Goal: Information Seeking & Learning: Find specific fact

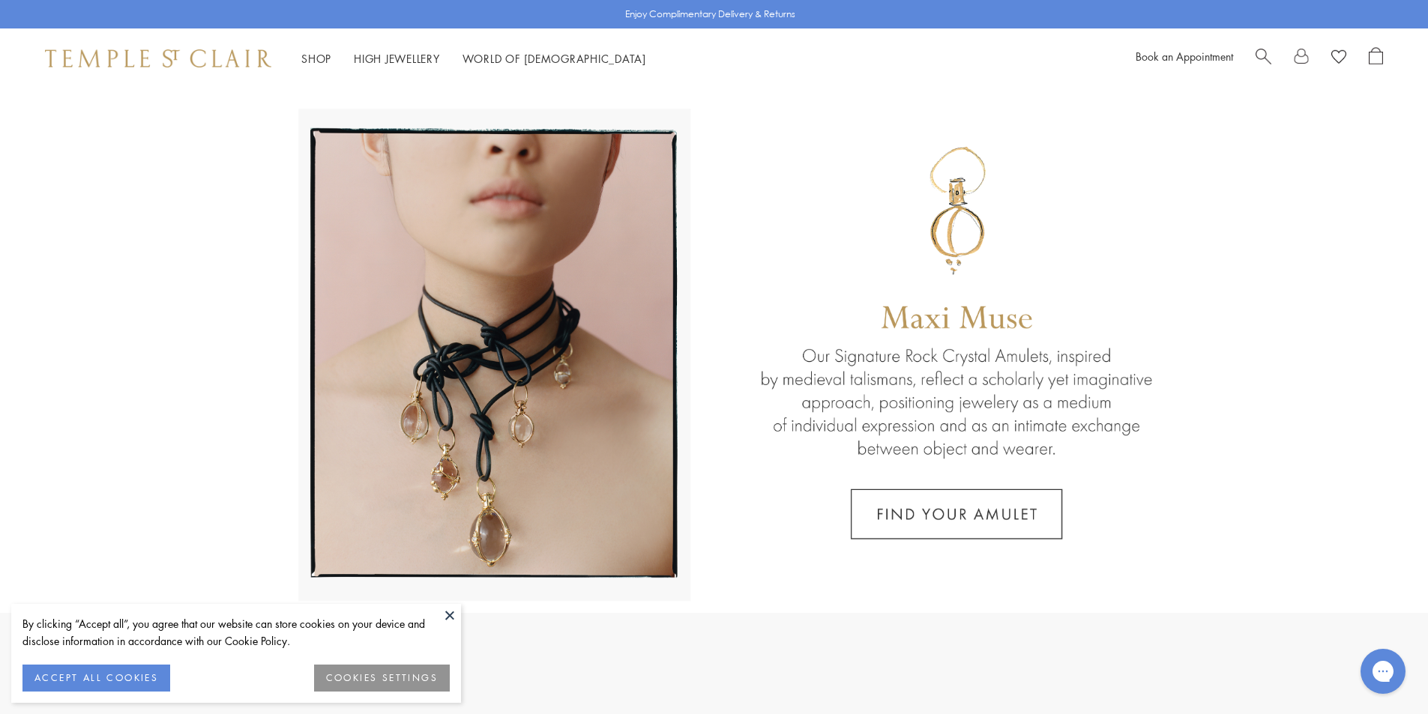
click at [453, 614] on button at bounding box center [450, 615] width 22 height 22
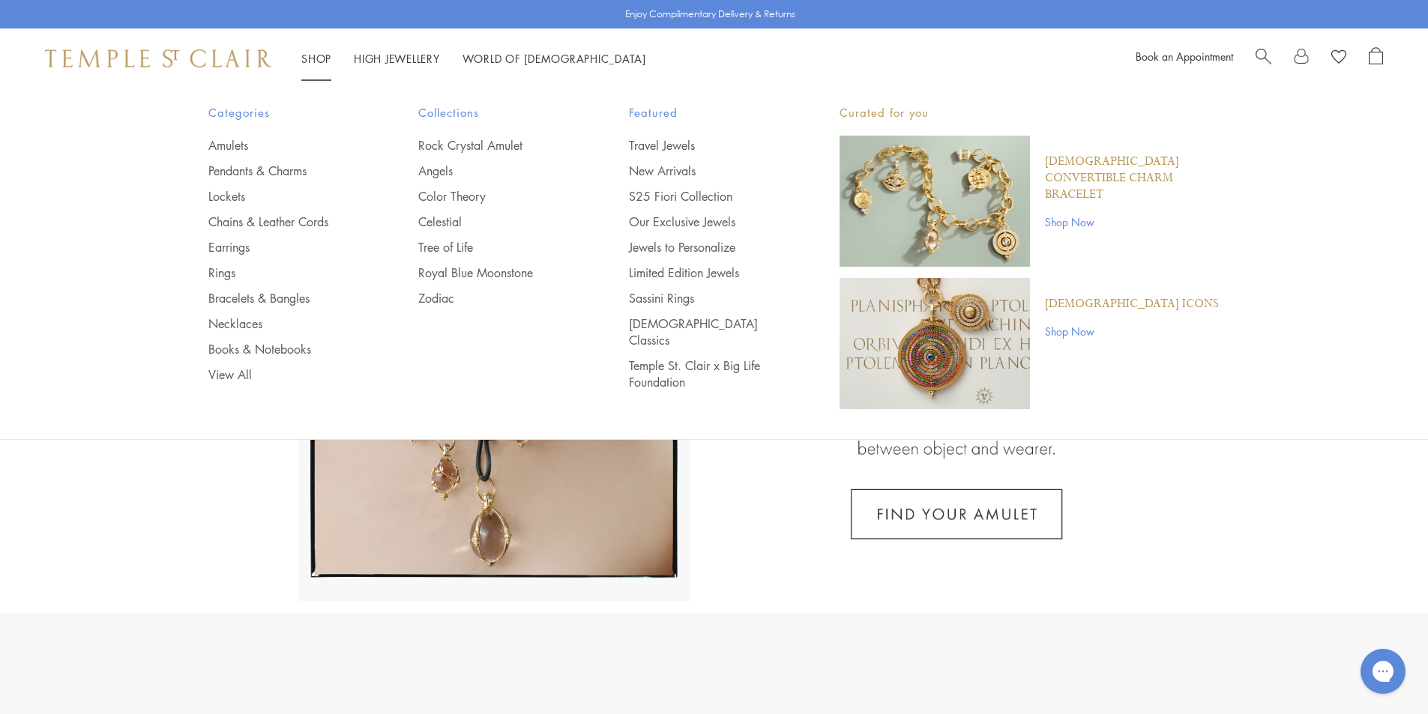
click at [326, 54] on link "Shop Shop" at bounding box center [316, 58] width 30 height 15
click at [251, 174] on link "Pendants & Charms" at bounding box center [283, 171] width 151 height 16
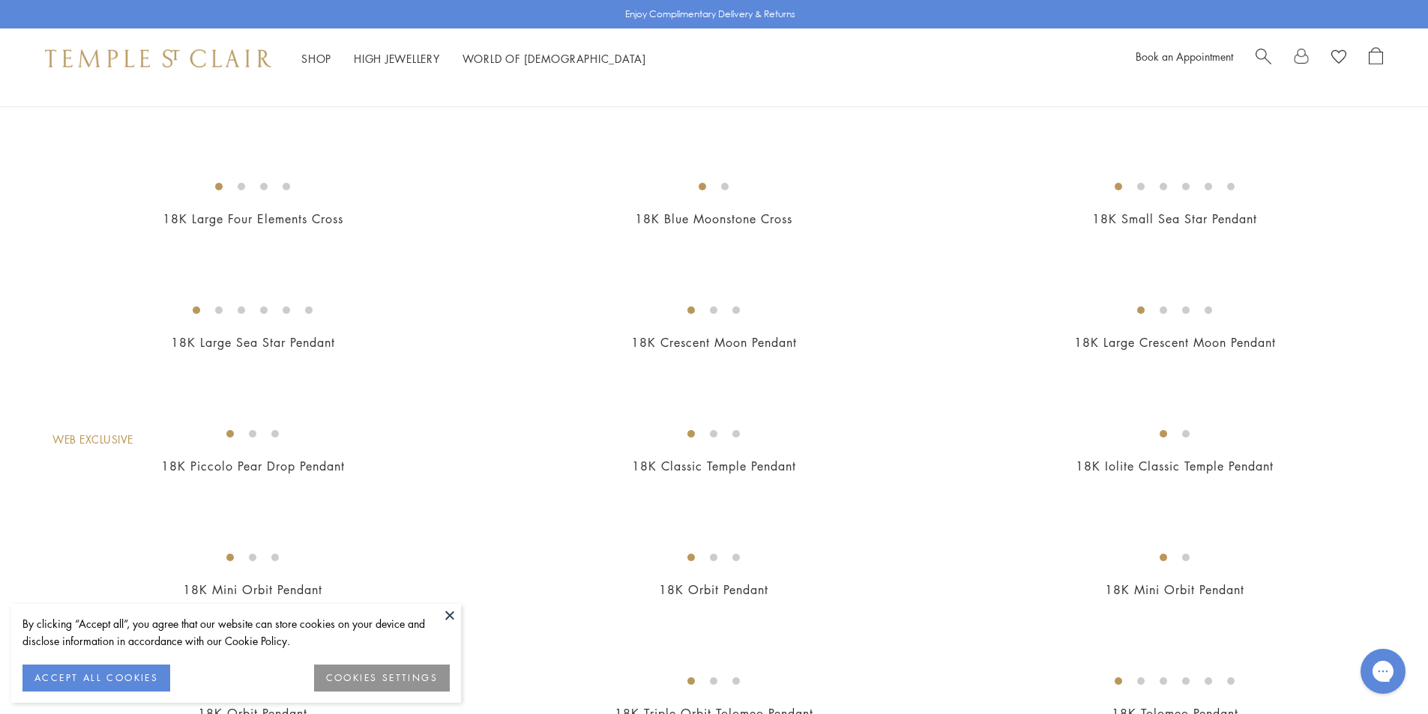
scroll to position [1349, 0]
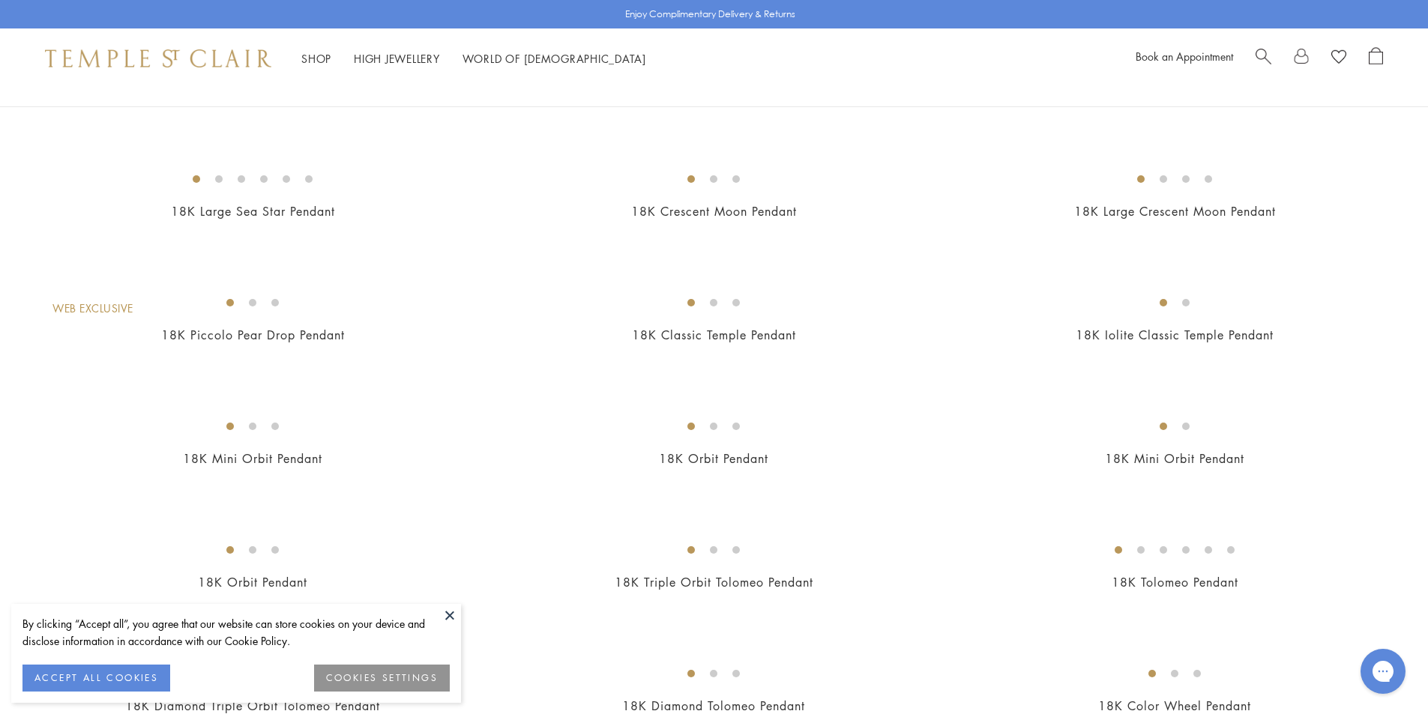
click at [0, 0] on img at bounding box center [0, 0] width 0 height 0
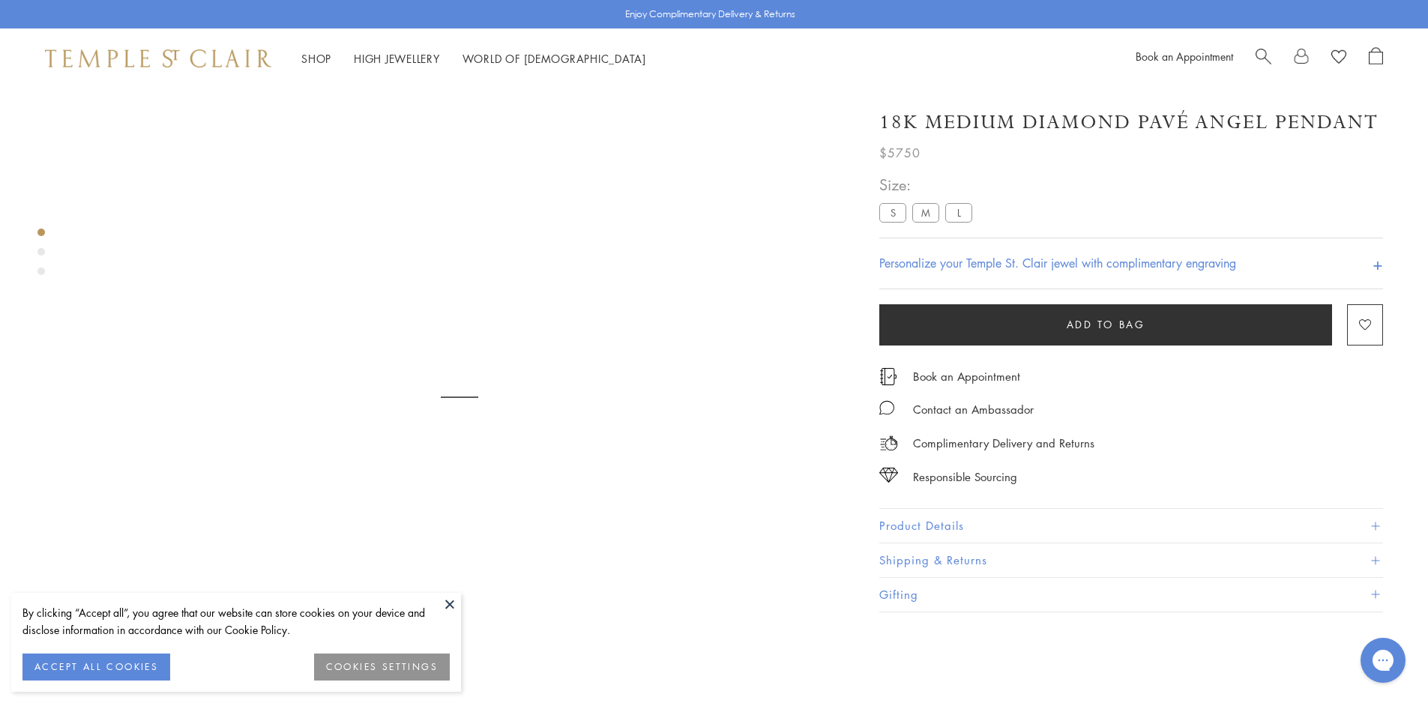
scroll to position [88, 0]
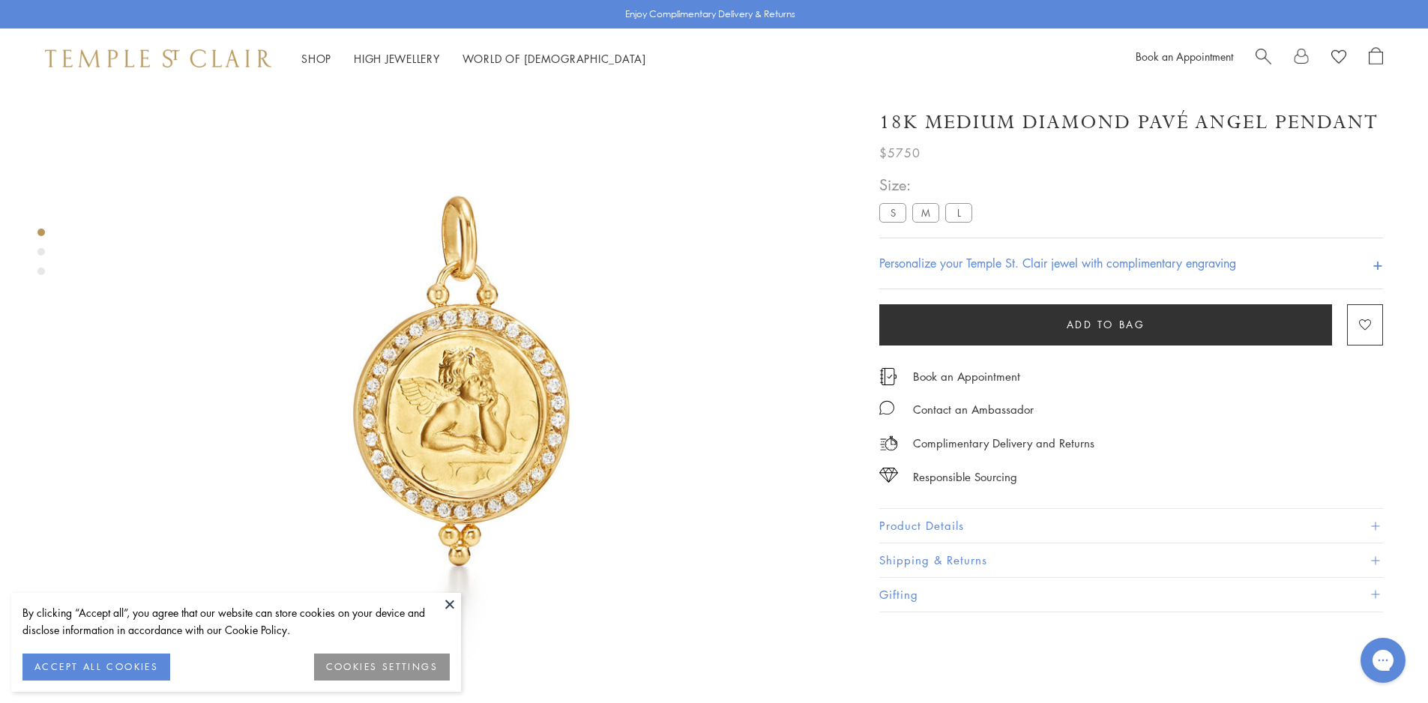
click at [445, 602] on button at bounding box center [450, 604] width 22 height 22
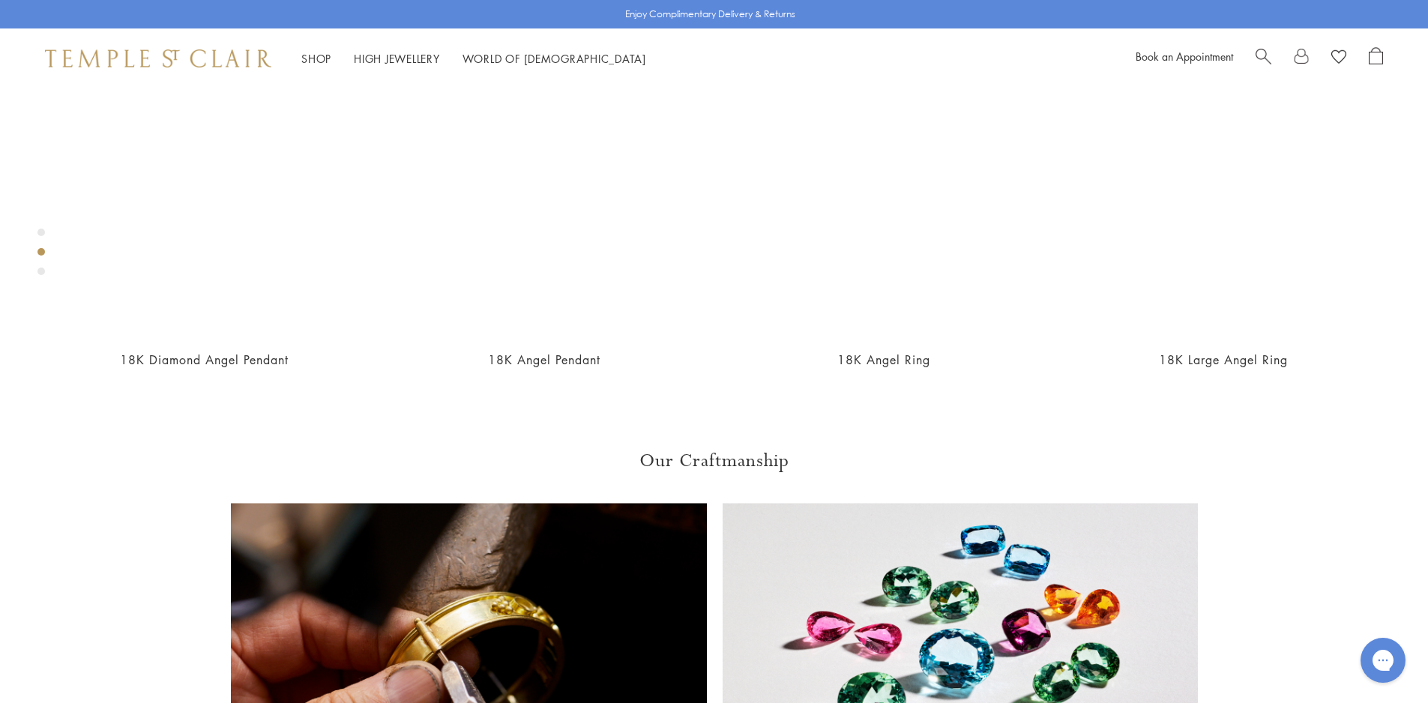
scroll to position [913, 0]
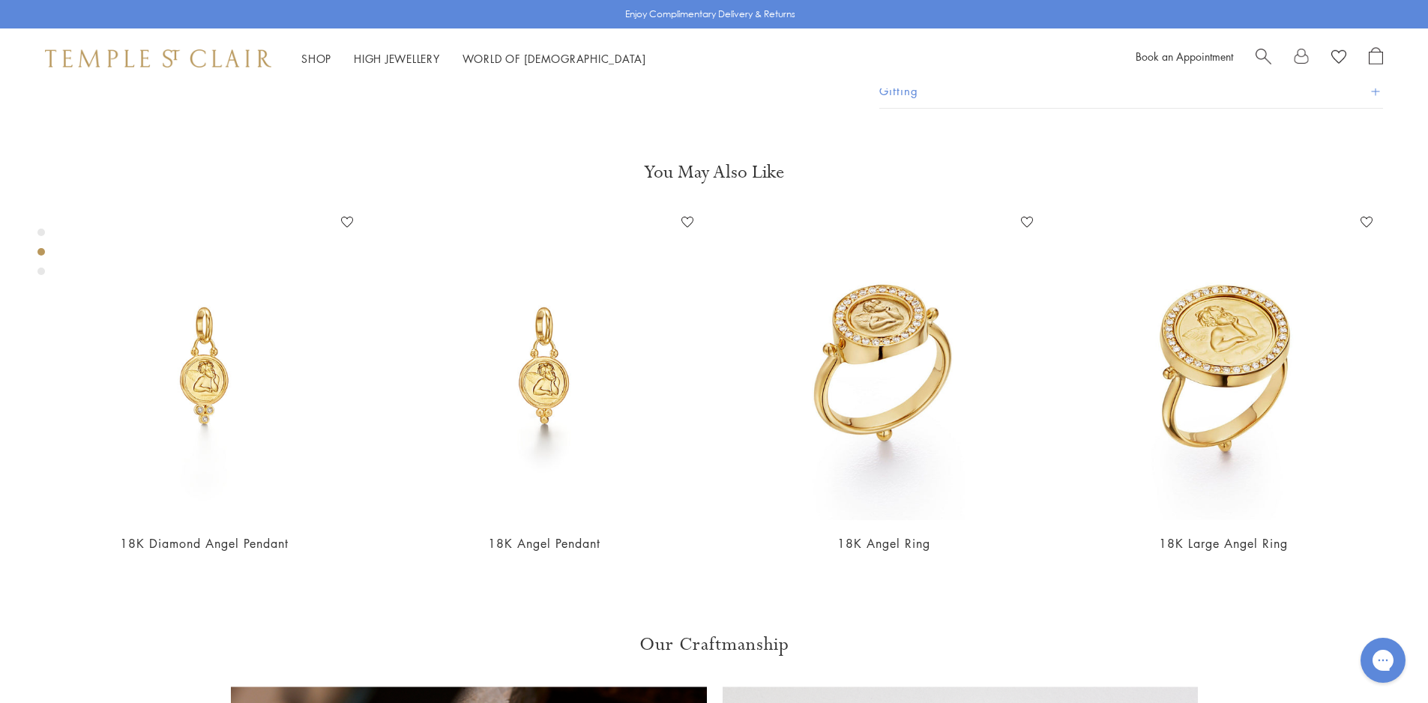
scroll to position [763, 0]
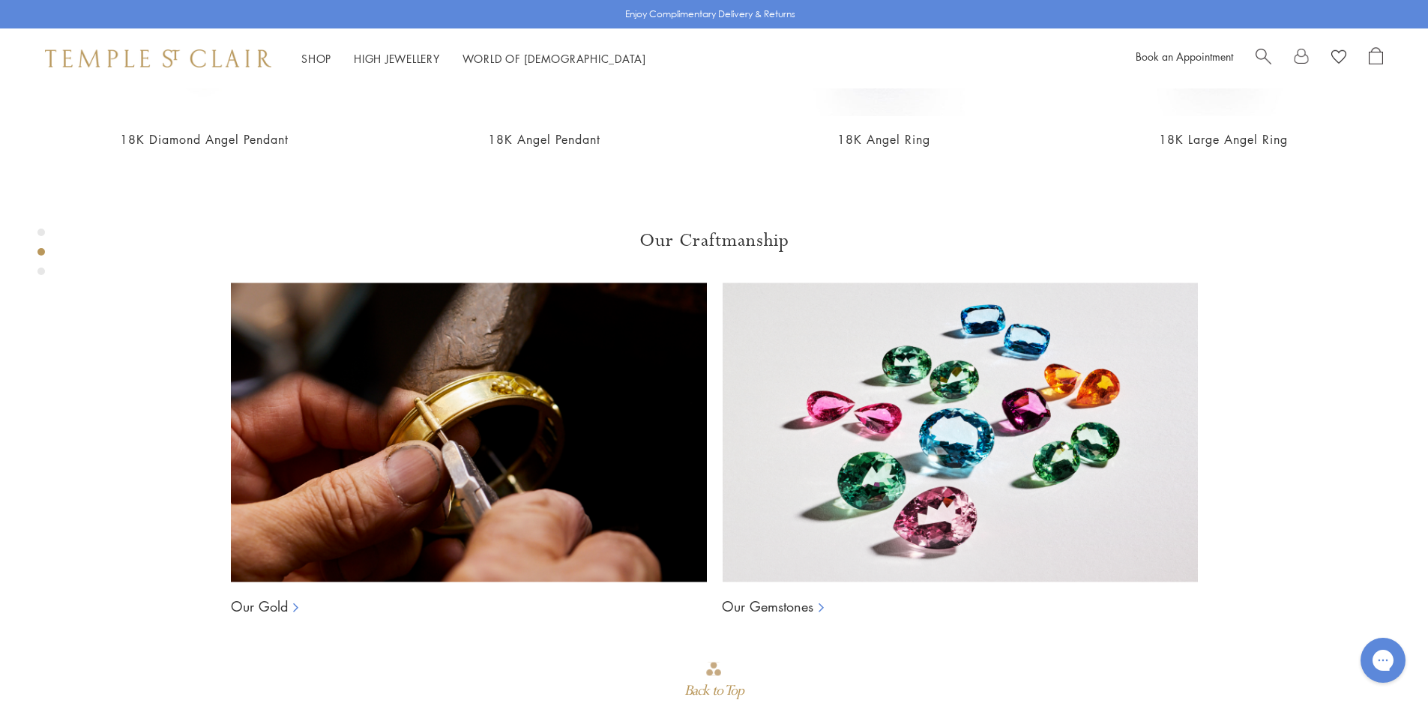
scroll to position [1049, 0]
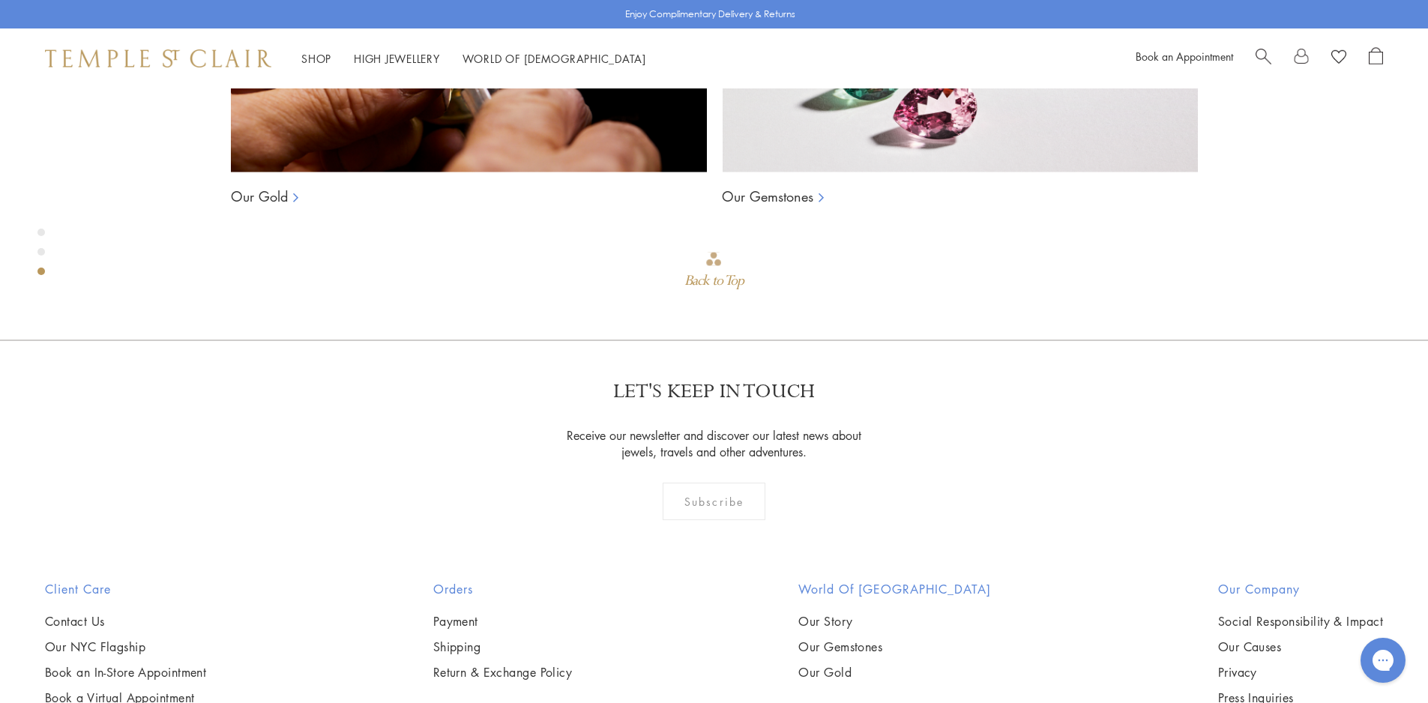
scroll to position [1513, 0]
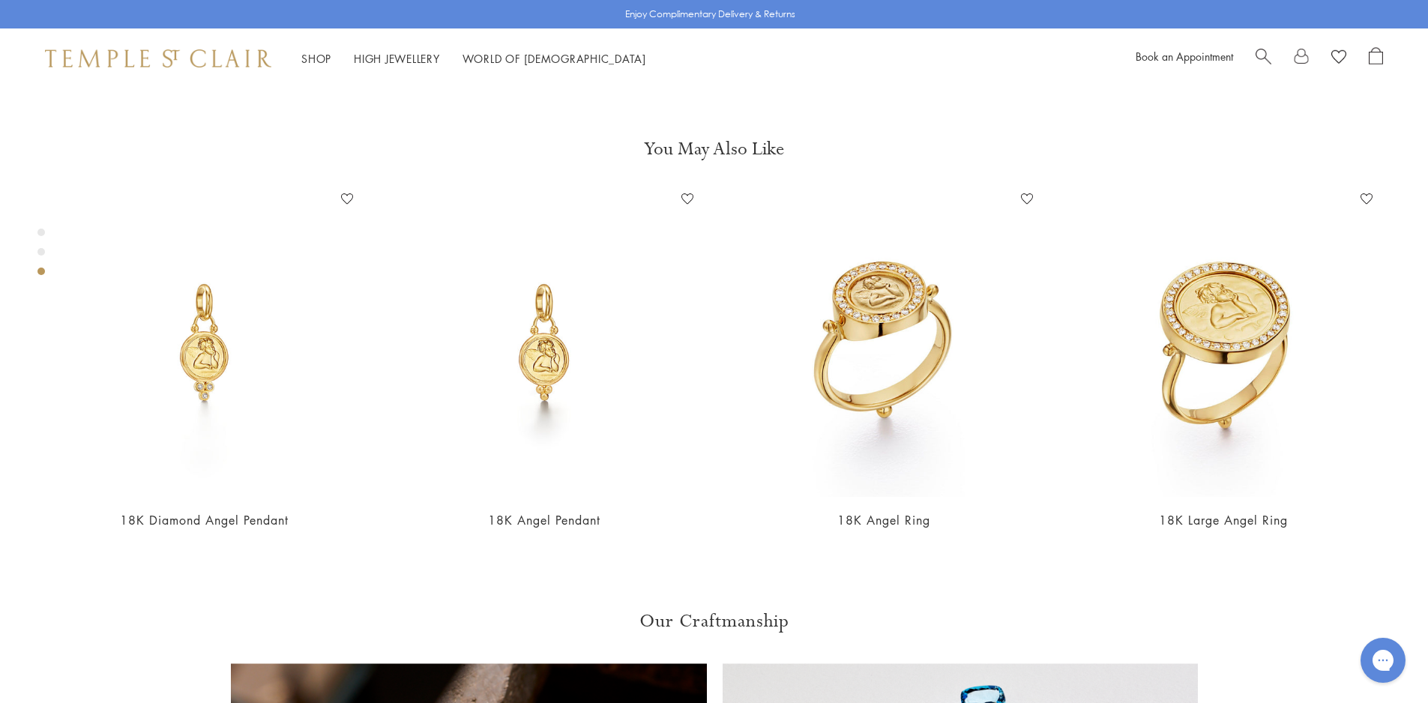
scroll to position [1138, 0]
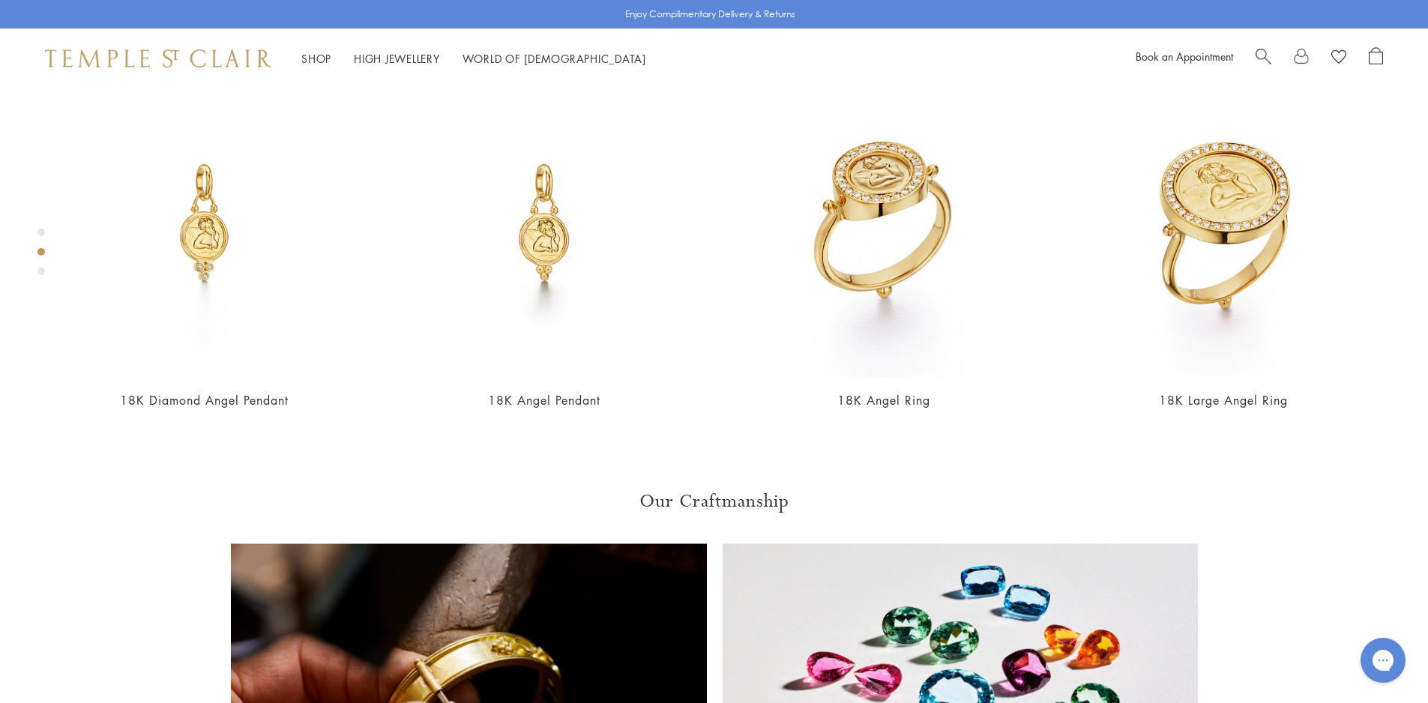
scroll to position [1438, 0]
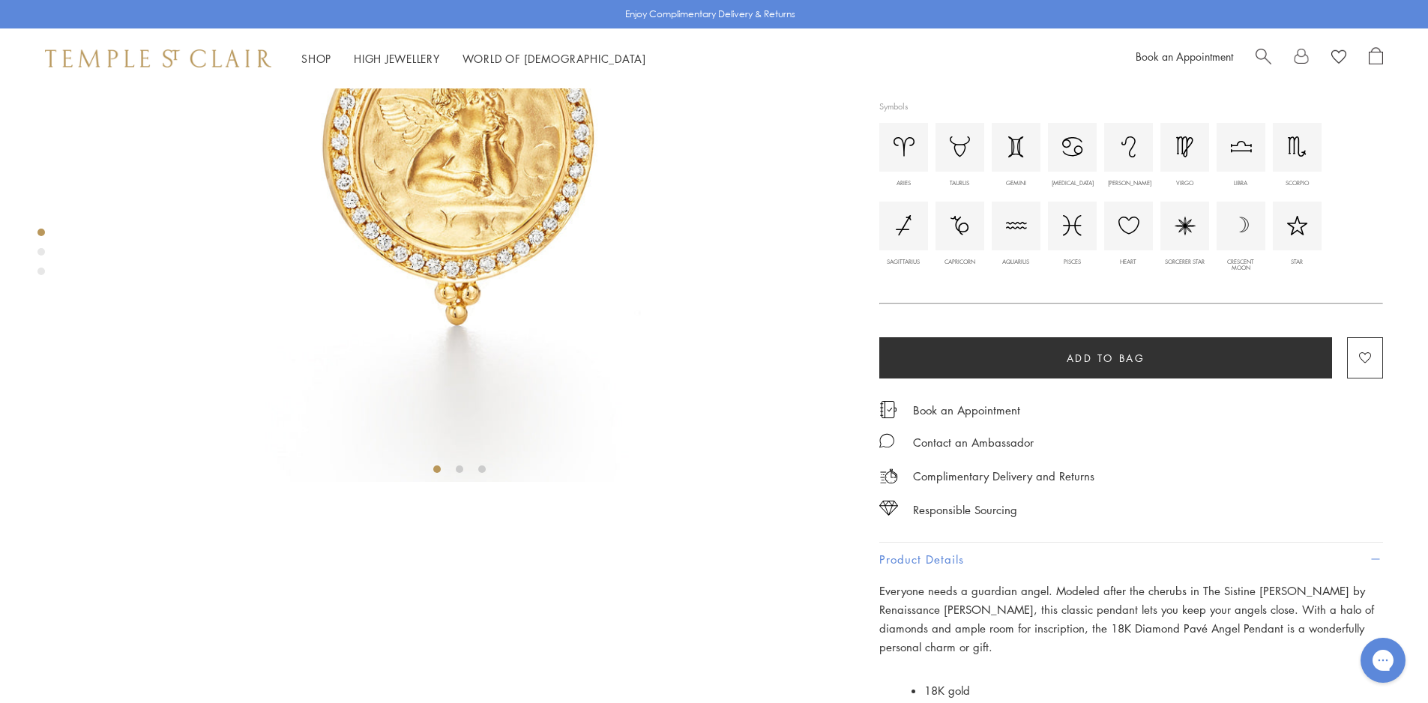
scroll to position [0, 0]
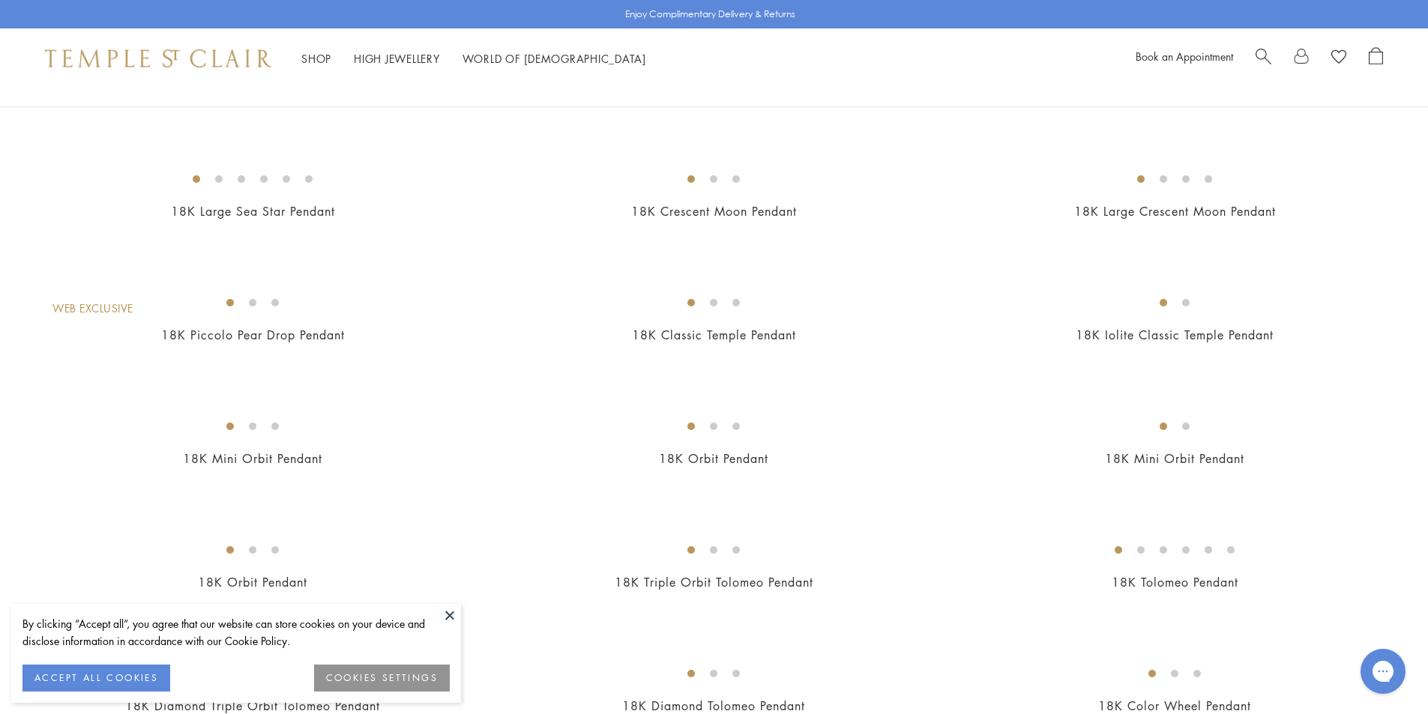
click at [0, 0] on img at bounding box center [0, 0] width 0 height 0
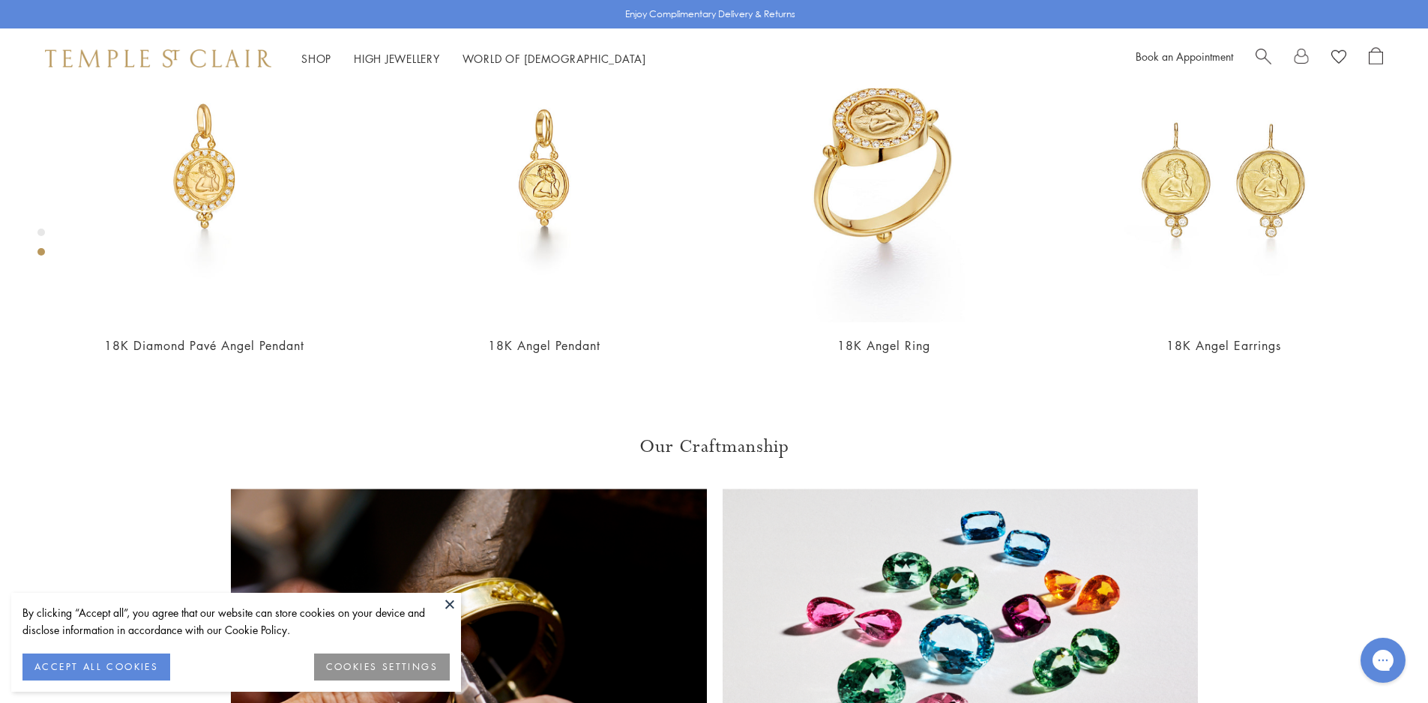
scroll to position [988, 0]
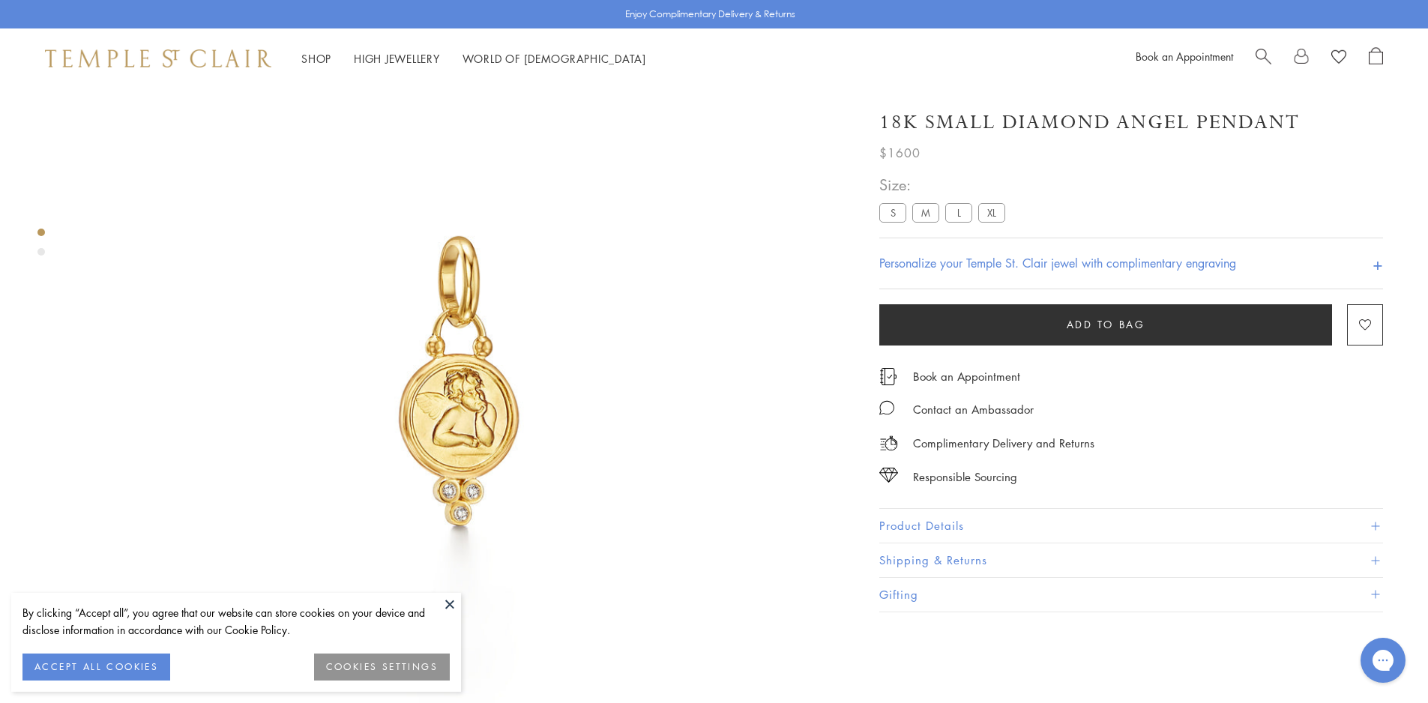
scroll to position [88, 0]
click at [939, 523] on button "Product Details" at bounding box center [1131, 526] width 504 height 34
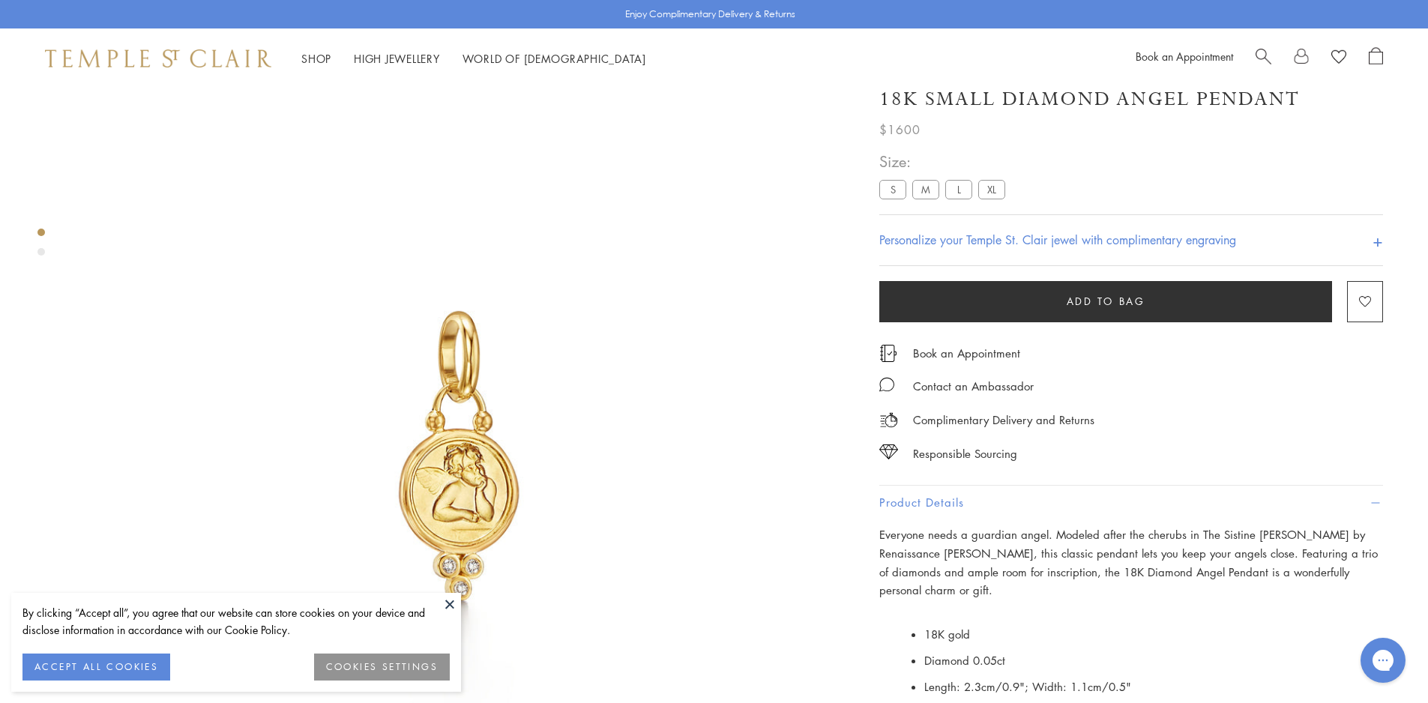
scroll to position [0, 0]
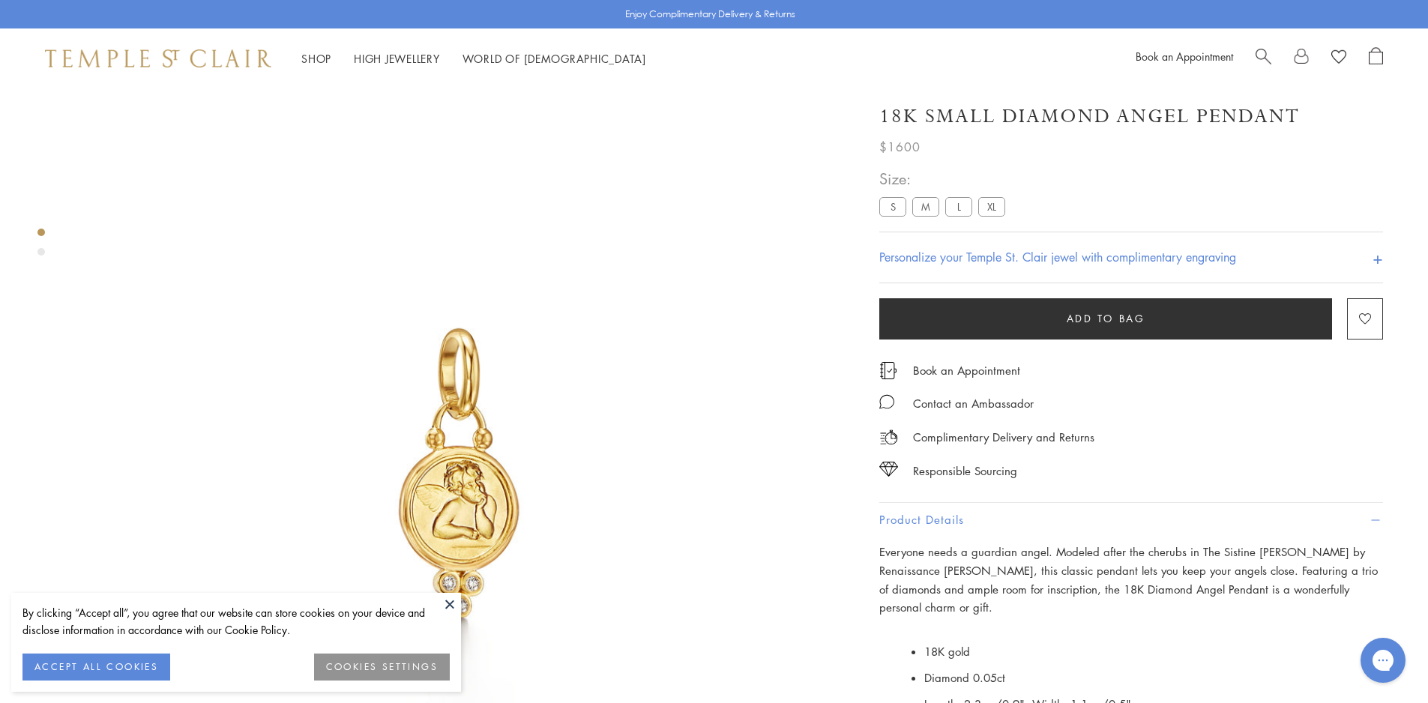
click at [929, 210] on label "M" at bounding box center [925, 206] width 27 height 19
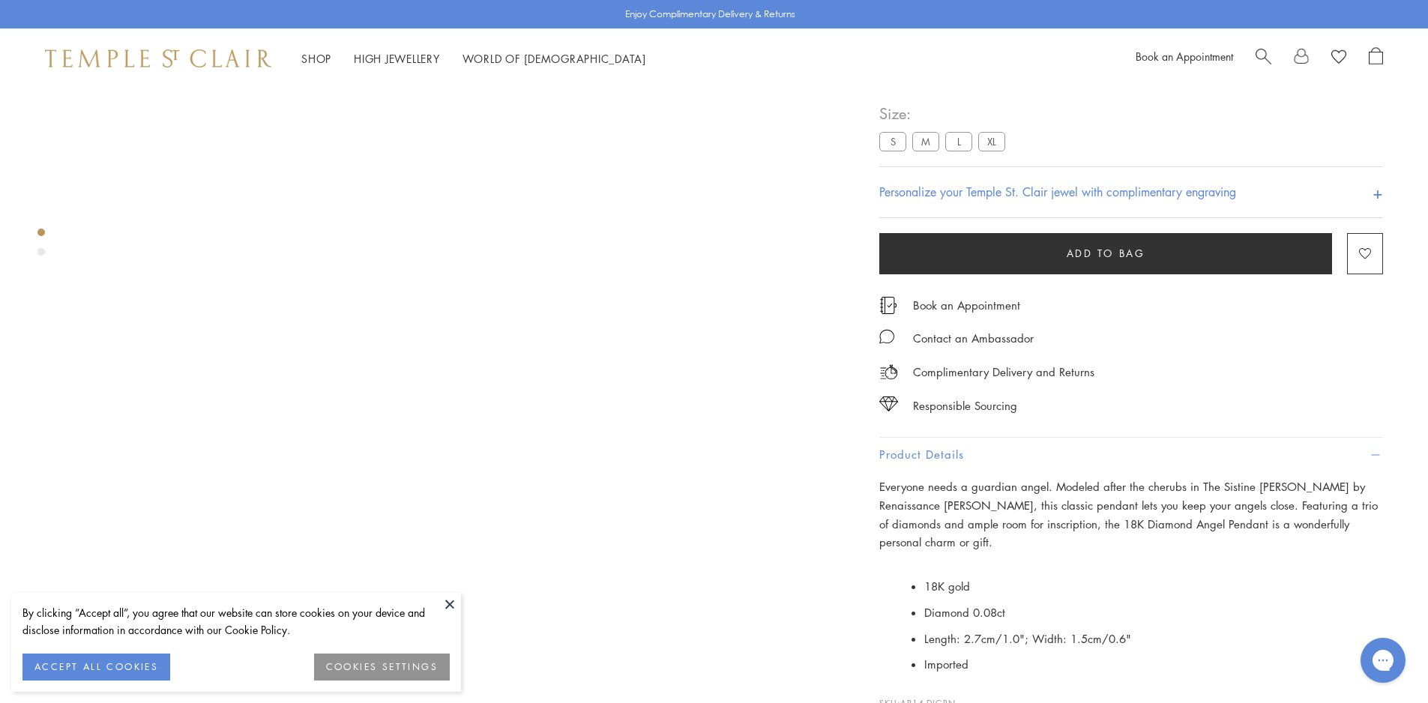
scroll to position [88, 0]
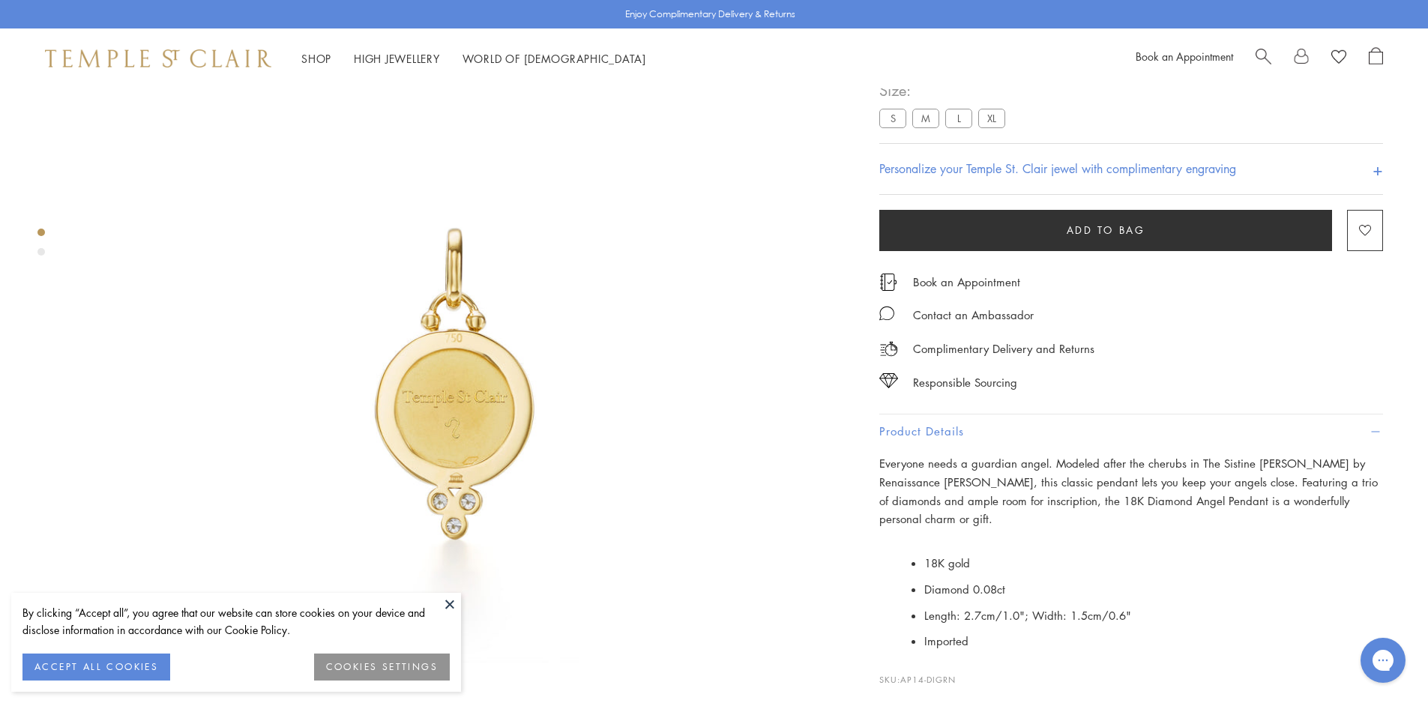
click at [955, 123] on label "L" at bounding box center [958, 118] width 27 height 19
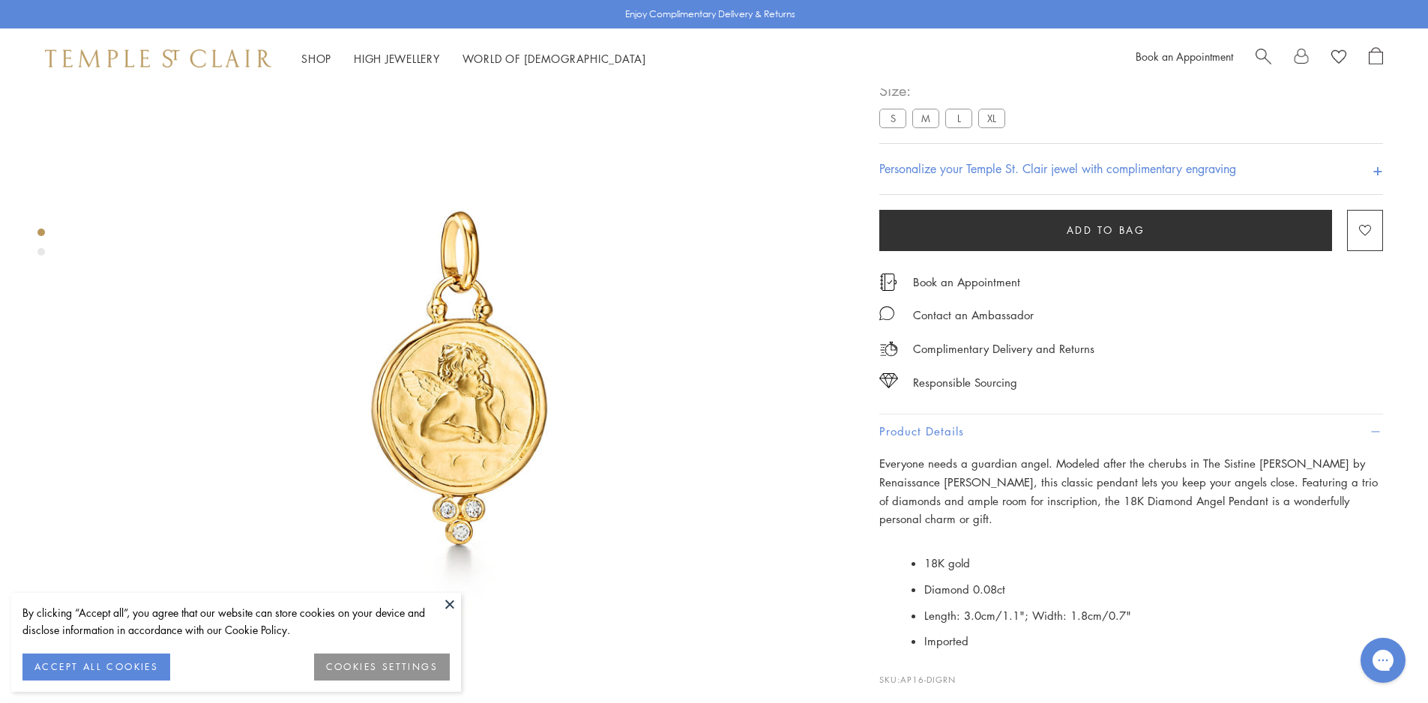
click at [991, 127] on label "XL" at bounding box center [991, 118] width 27 height 19
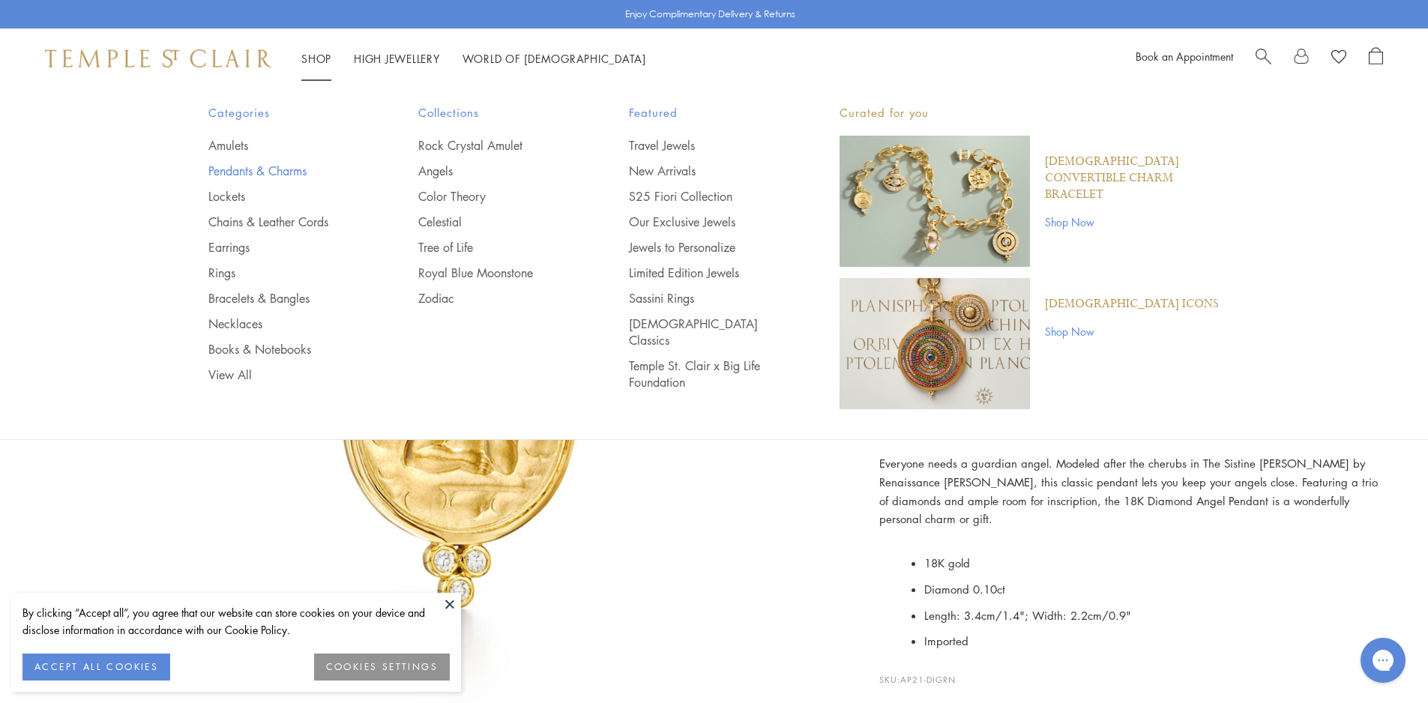
click at [239, 167] on link "Pendants & Charms" at bounding box center [283, 171] width 151 height 16
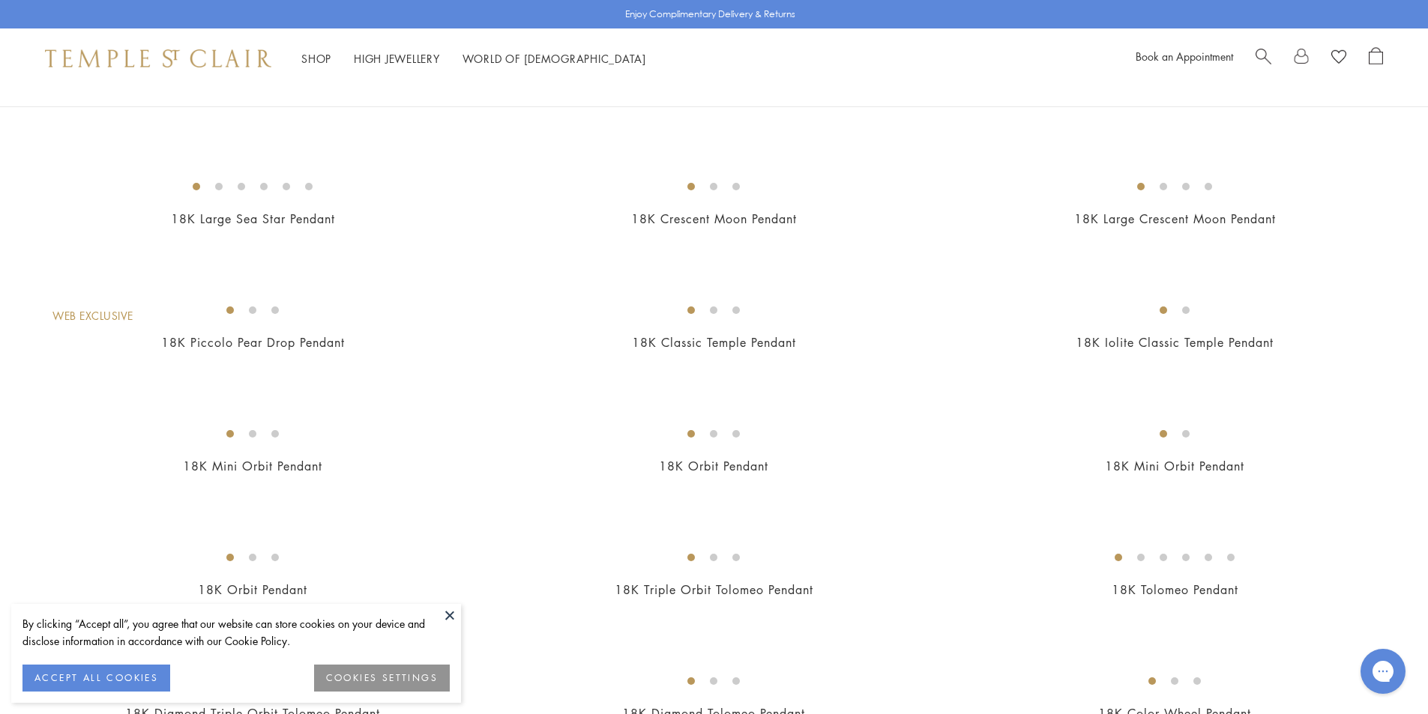
scroll to position [1499, 0]
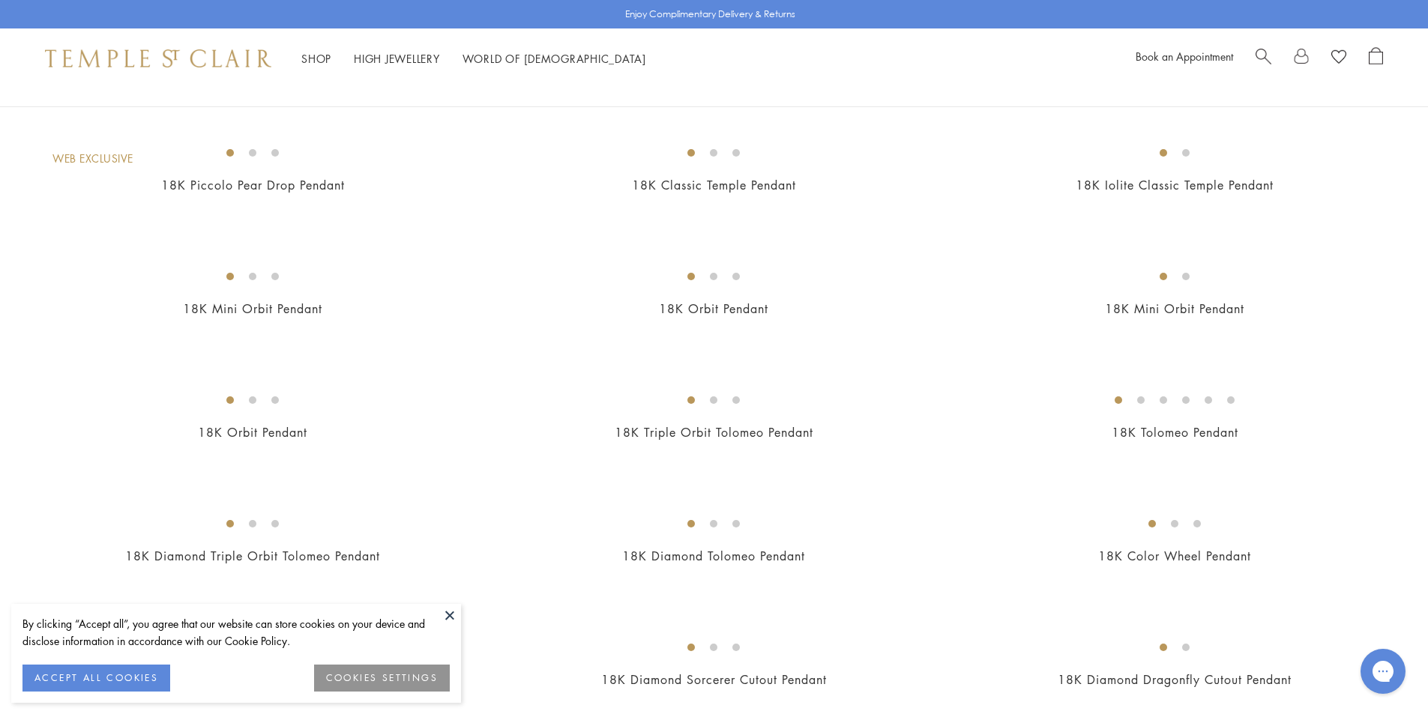
click at [0, 0] on img at bounding box center [0, 0] width 0 height 0
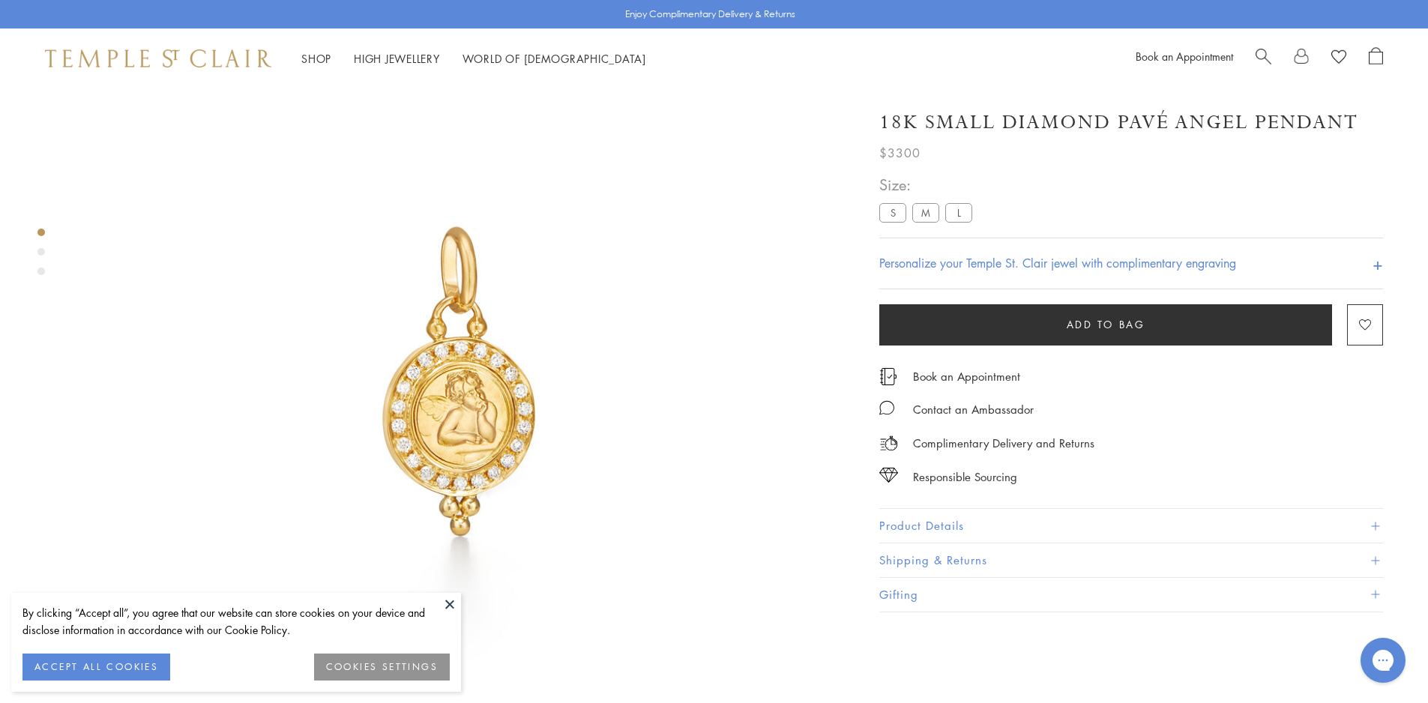
scroll to position [88, 0]
click at [958, 525] on button "Product Details" at bounding box center [1131, 526] width 504 height 34
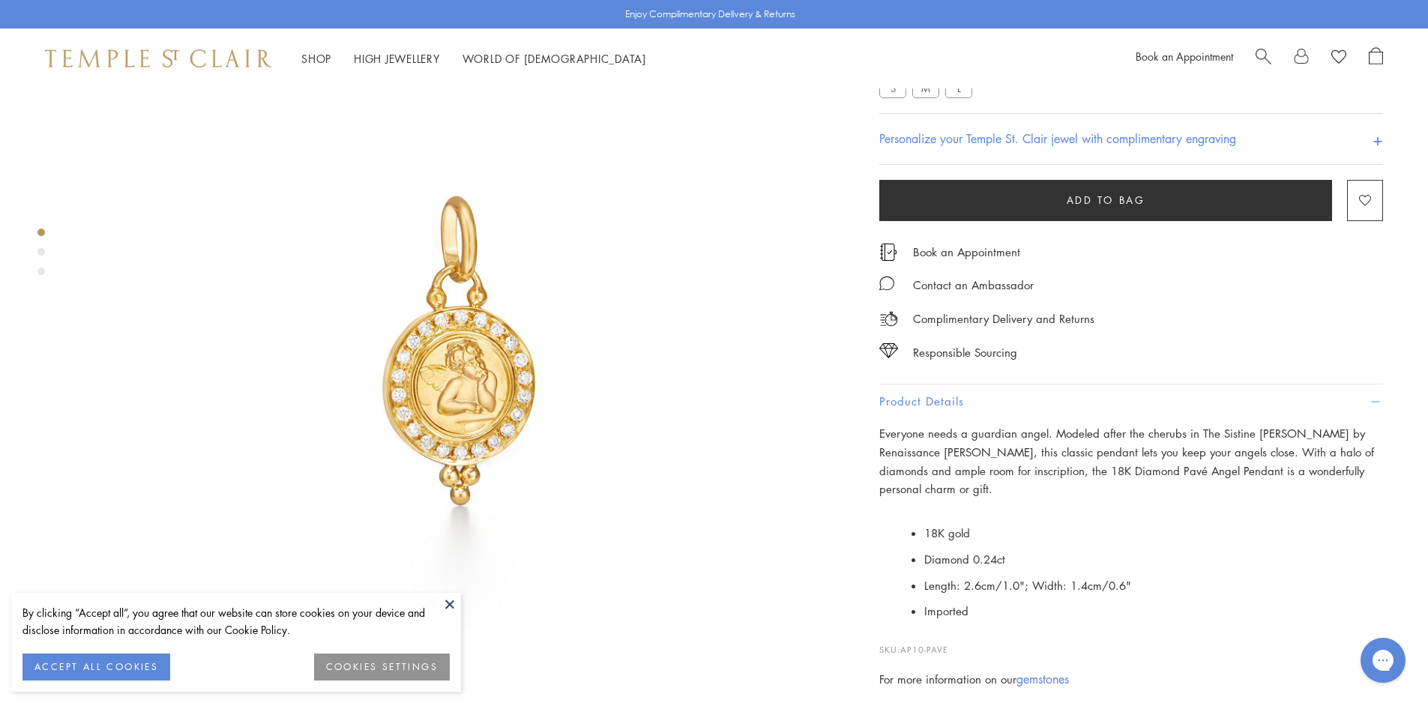
scroll to position [538, 0]
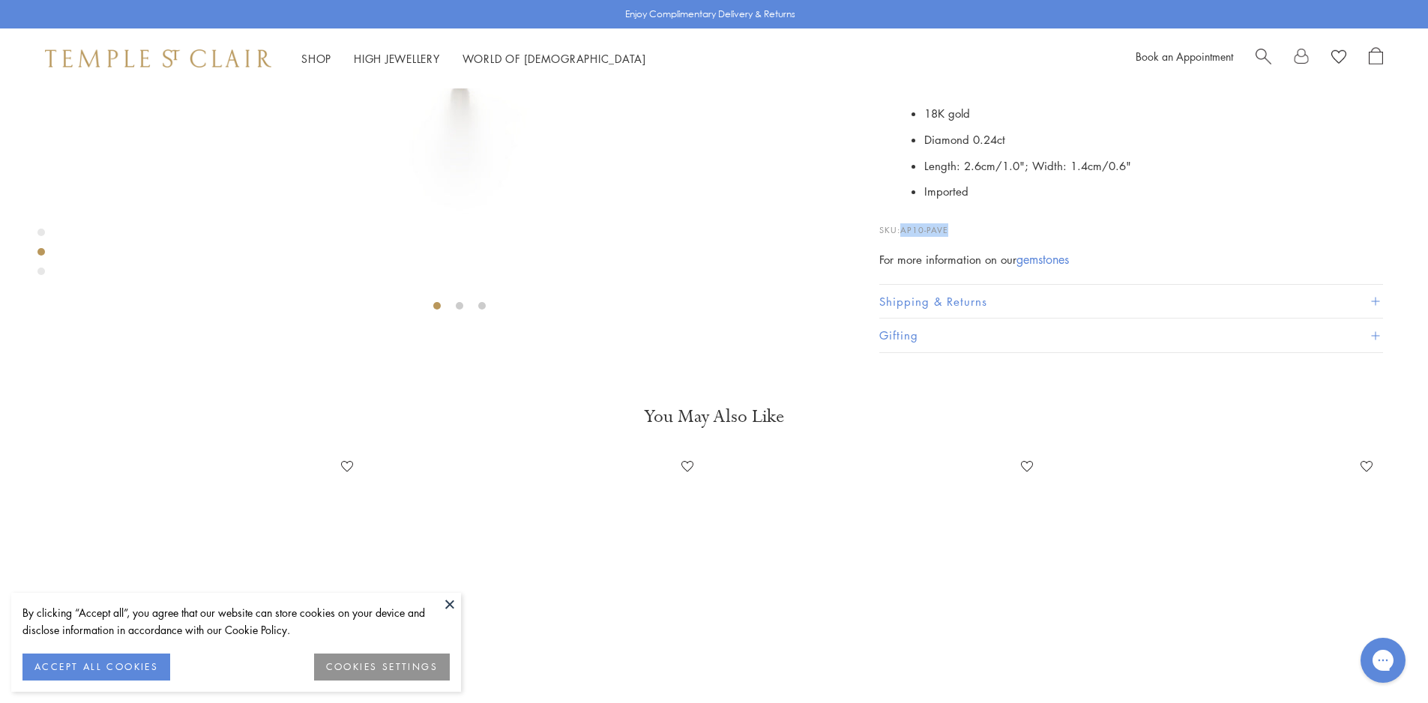
drag, startPoint x: 953, startPoint y: 589, endPoint x: 904, endPoint y: 591, distance: 48.8
click at [904, 237] on p "SKU: AP10-PAVE" at bounding box center [1131, 222] width 504 height 28
copy span "AP10-PAVE"
click at [448, 600] on button at bounding box center [450, 604] width 22 height 22
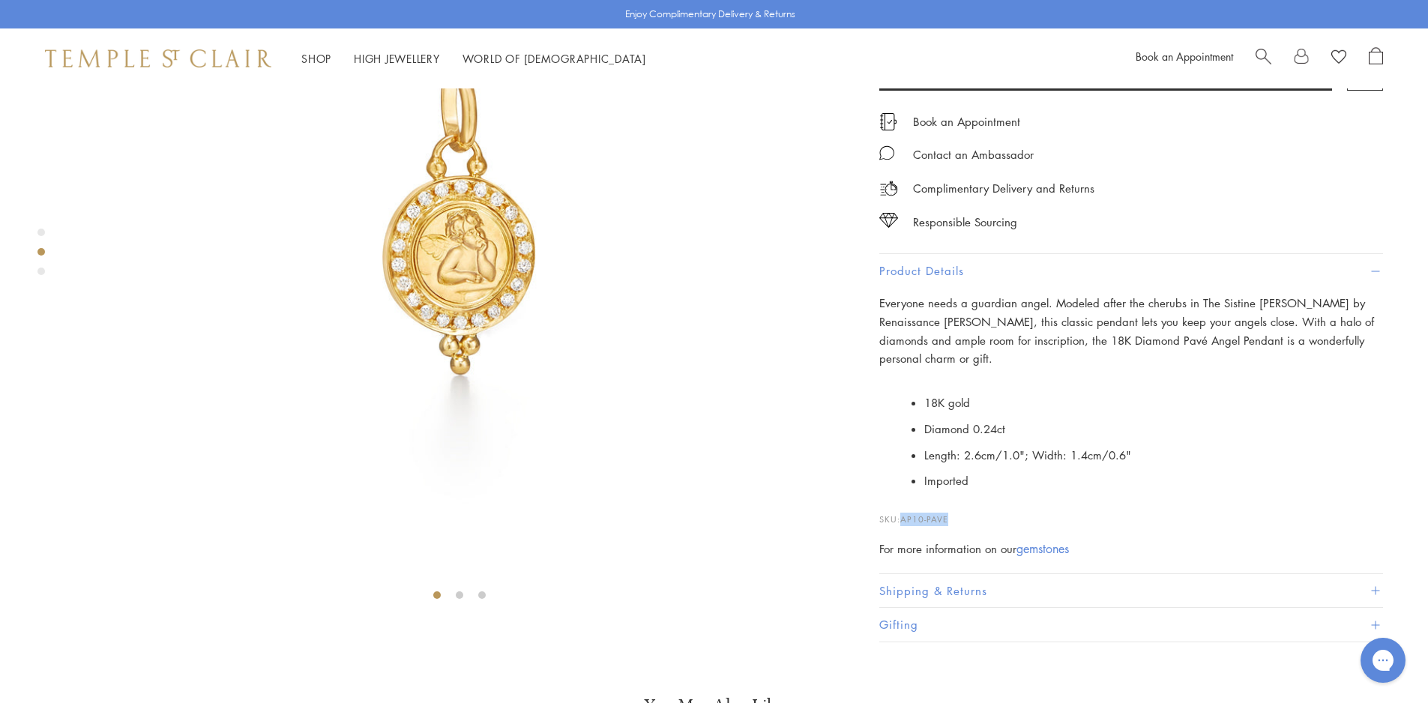
scroll to position [88, 0]
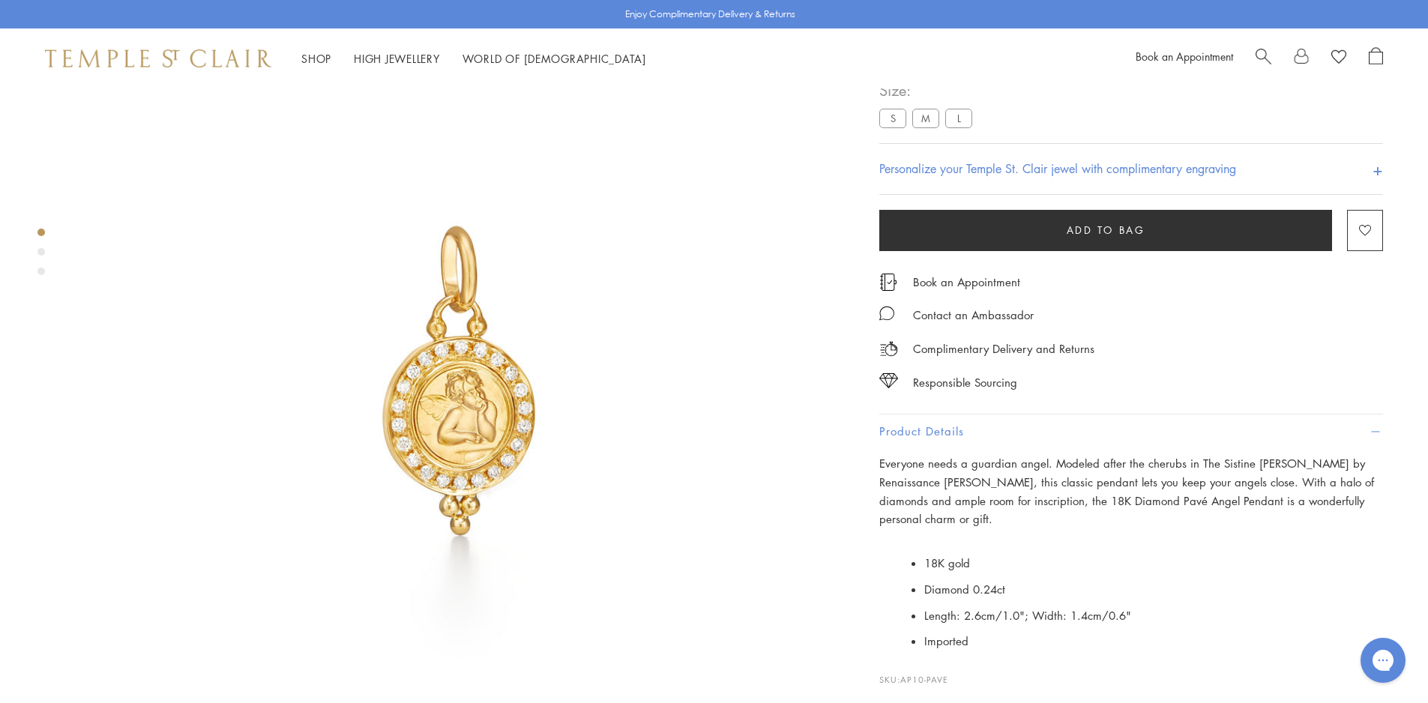
click at [939, 127] on label "M" at bounding box center [925, 118] width 27 height 19
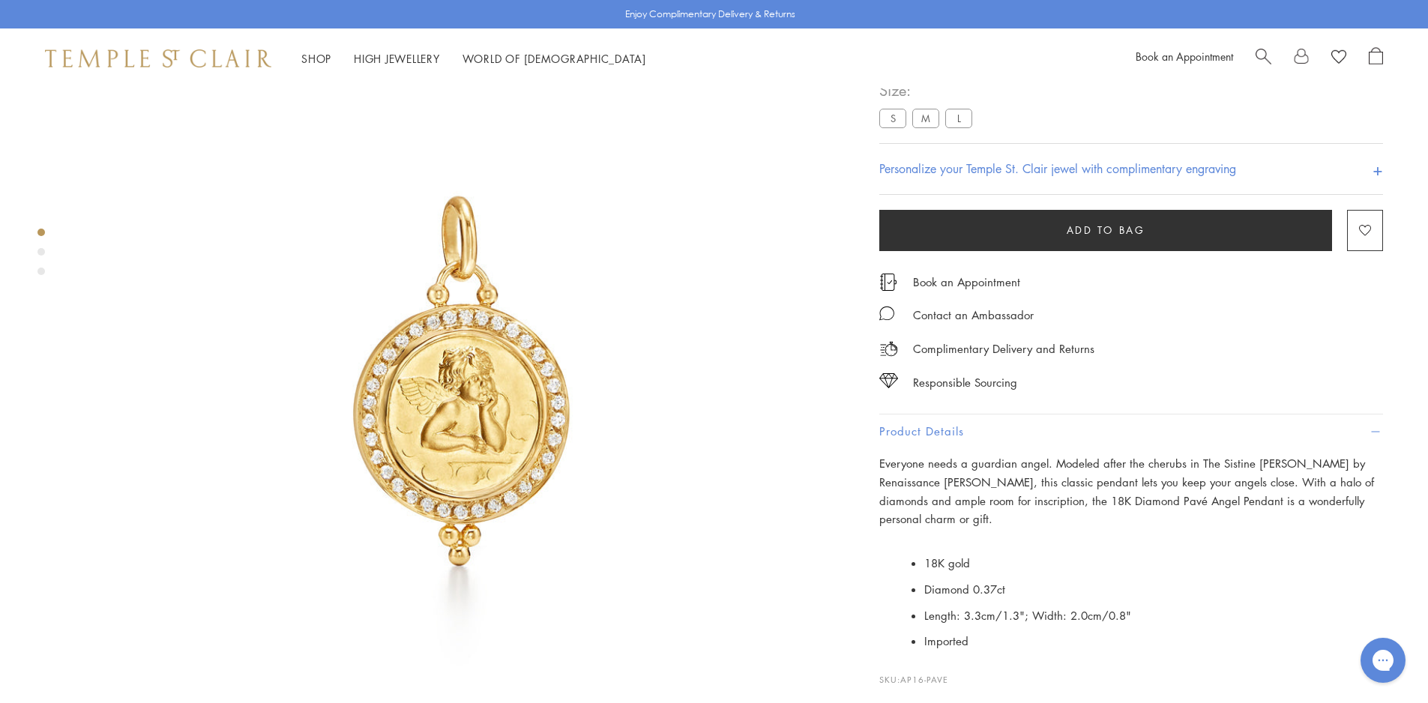
click at [890, 127] on label "S" at bounding box center [892, 118] width 27 height 19
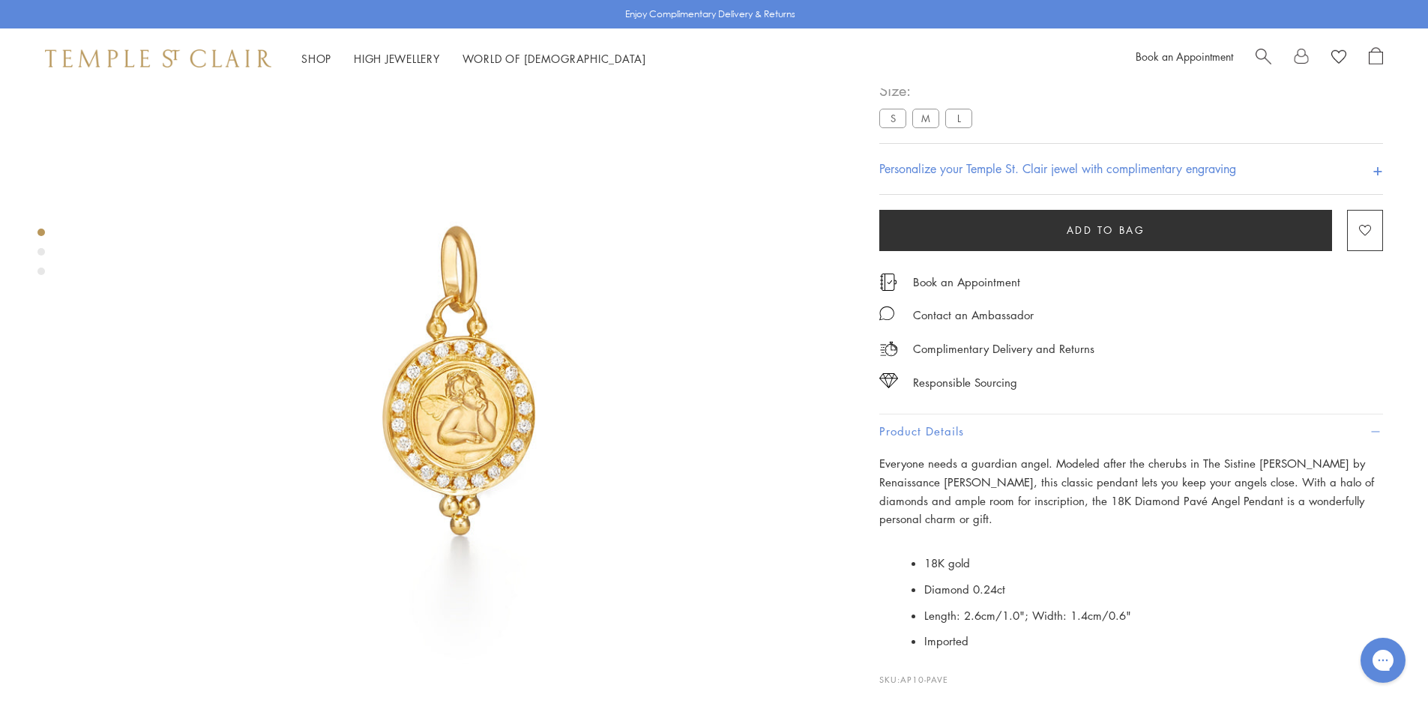
click at [921, 127] on label "M" at bounding box center [925, 118] width 27 height 19
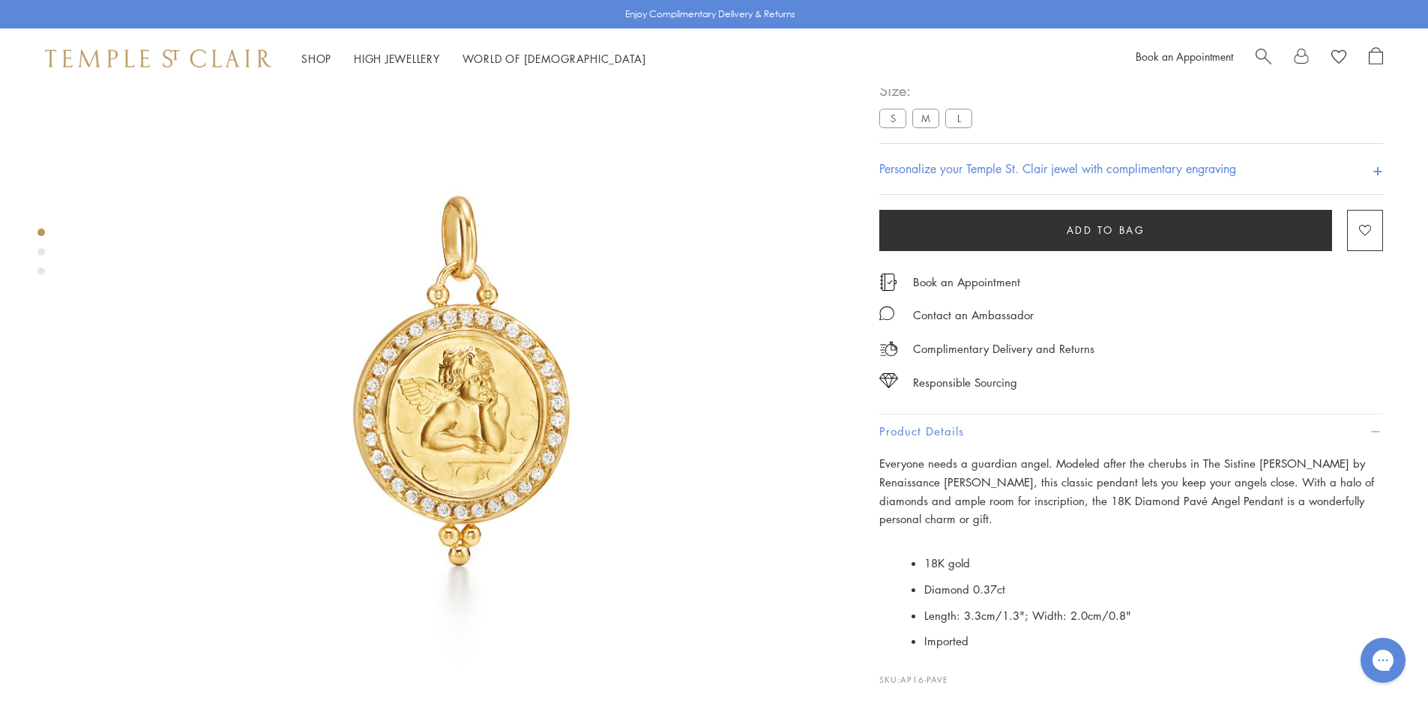
click at [958, 127] on label "L" at bounding box center [958, 118] width 27 height 19
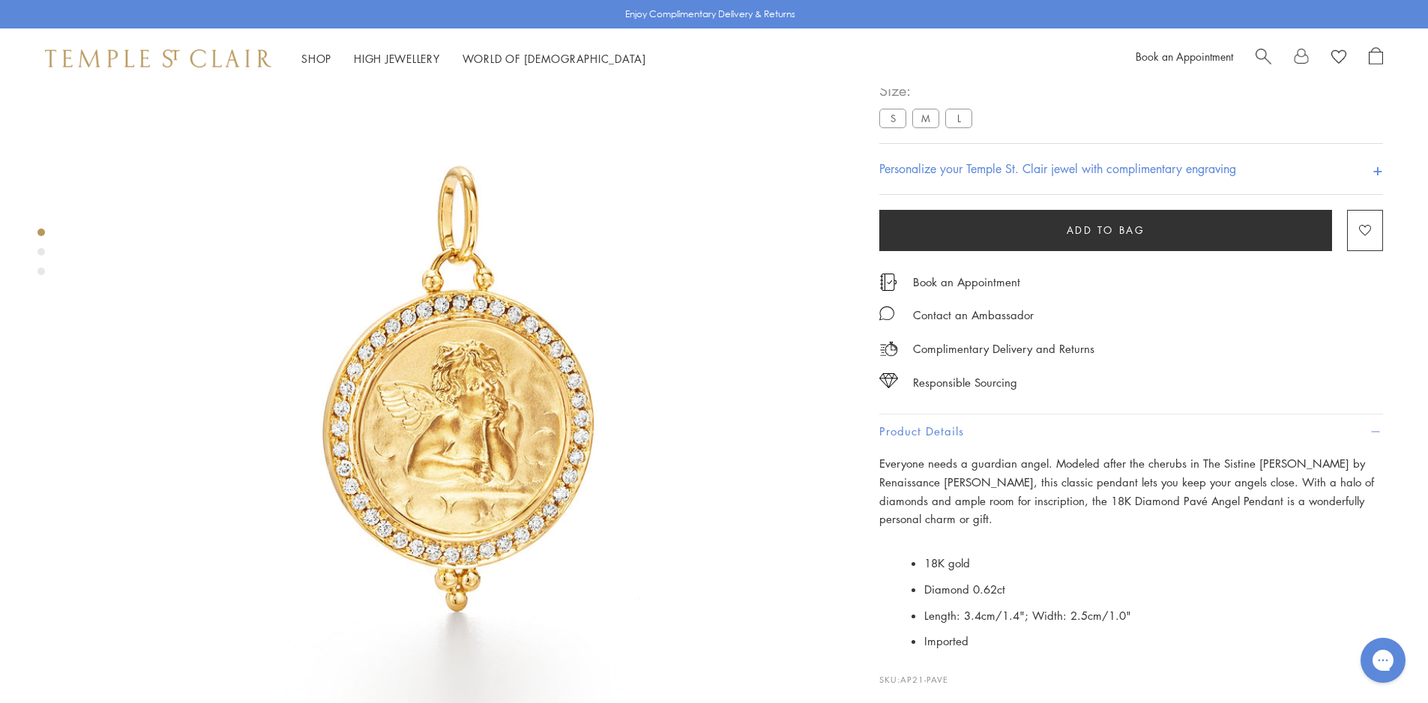
click at [894, 127] on label "S" at bounding box center [892, 118] width 27 height 19
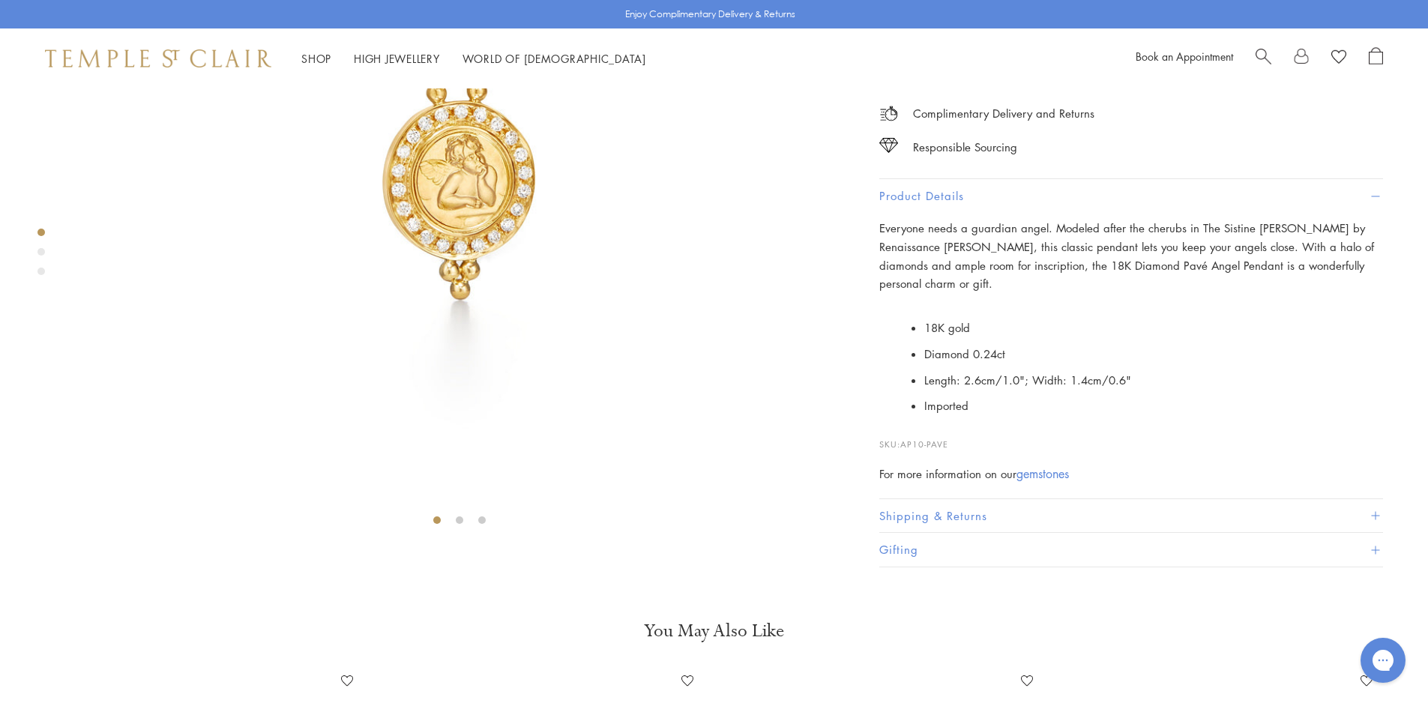
scroll to position [463, 0]
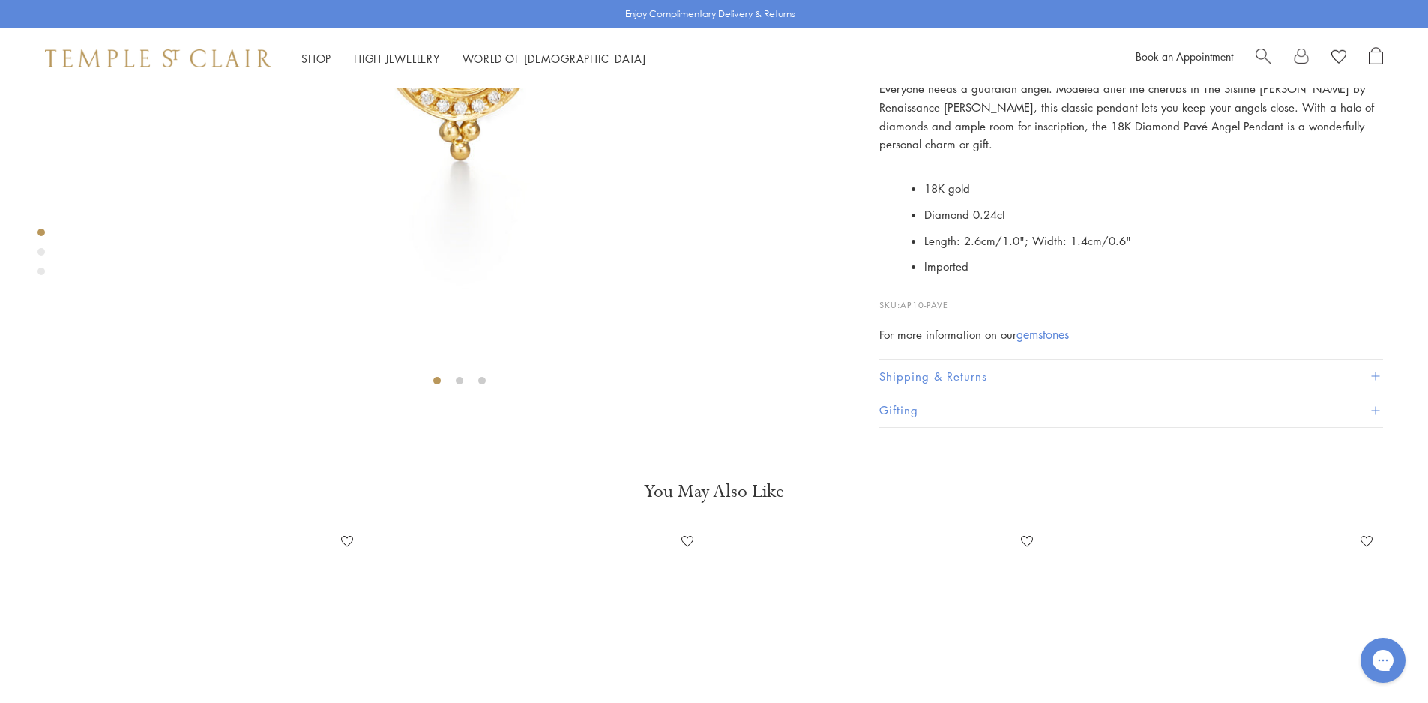
click at [963, 312] on p "SKU: AP10-PAVE" at bounding box center [1131, 297] width 504 height 28
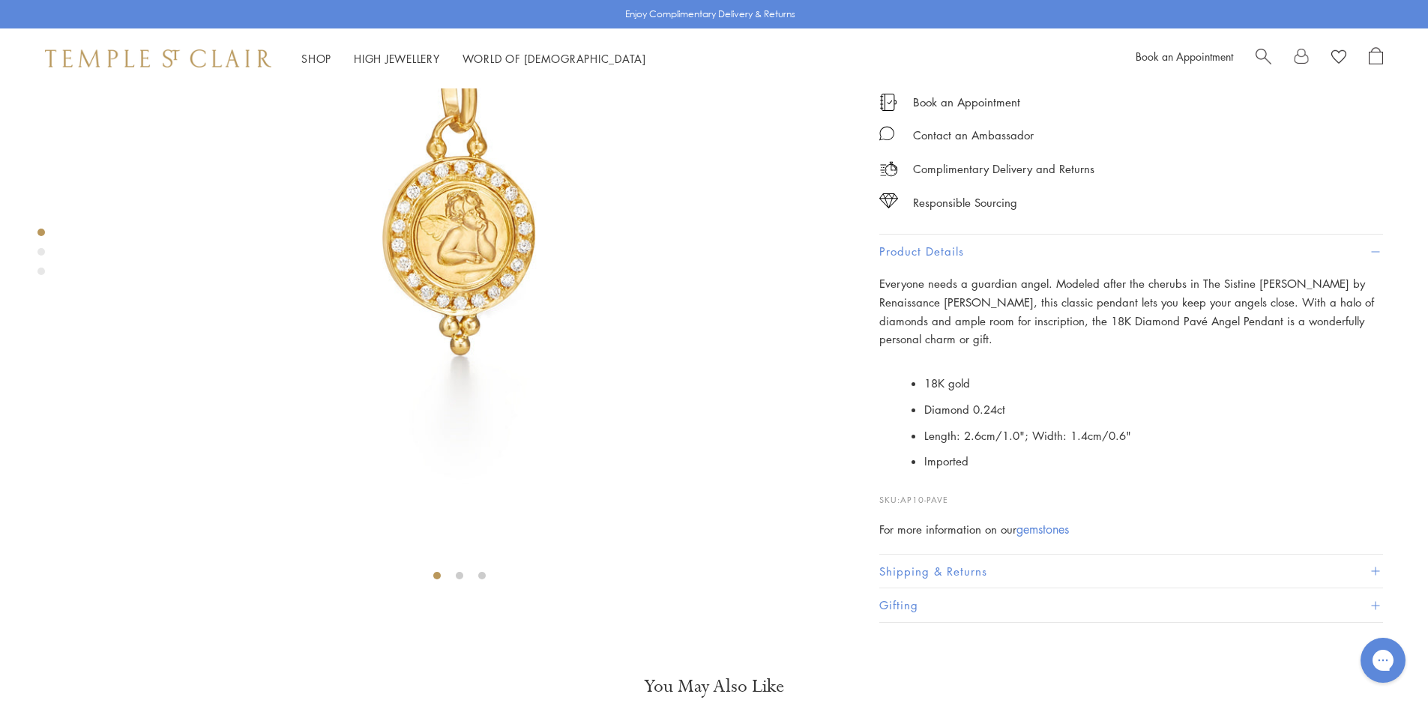
scroll to position [0, 0]
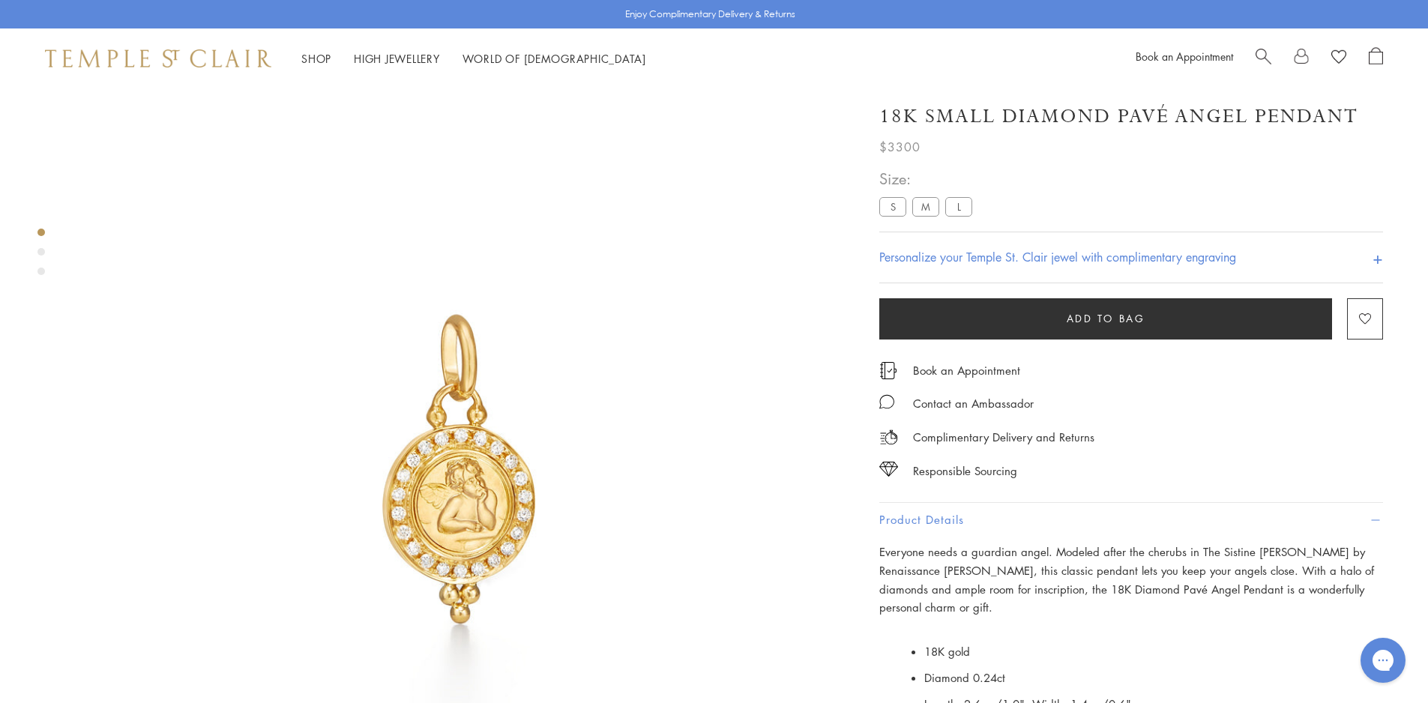
drag, startPoint x: 927, startPoint y: 208, endPoint x: 936, endPoint y: 215, distance: 11.9
click at [927, 208] on label "M" at bounding box center [925, 206] width 27 height 19
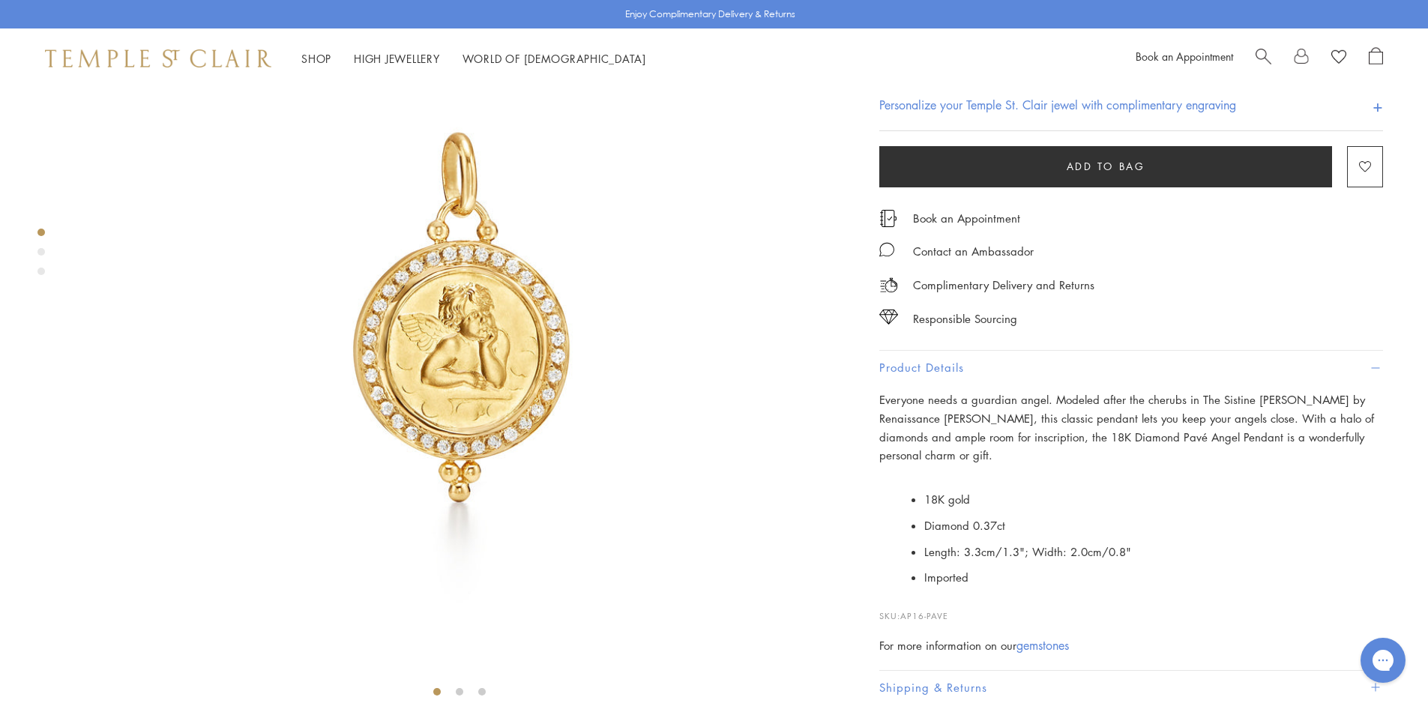
scroll to position [238, 0]
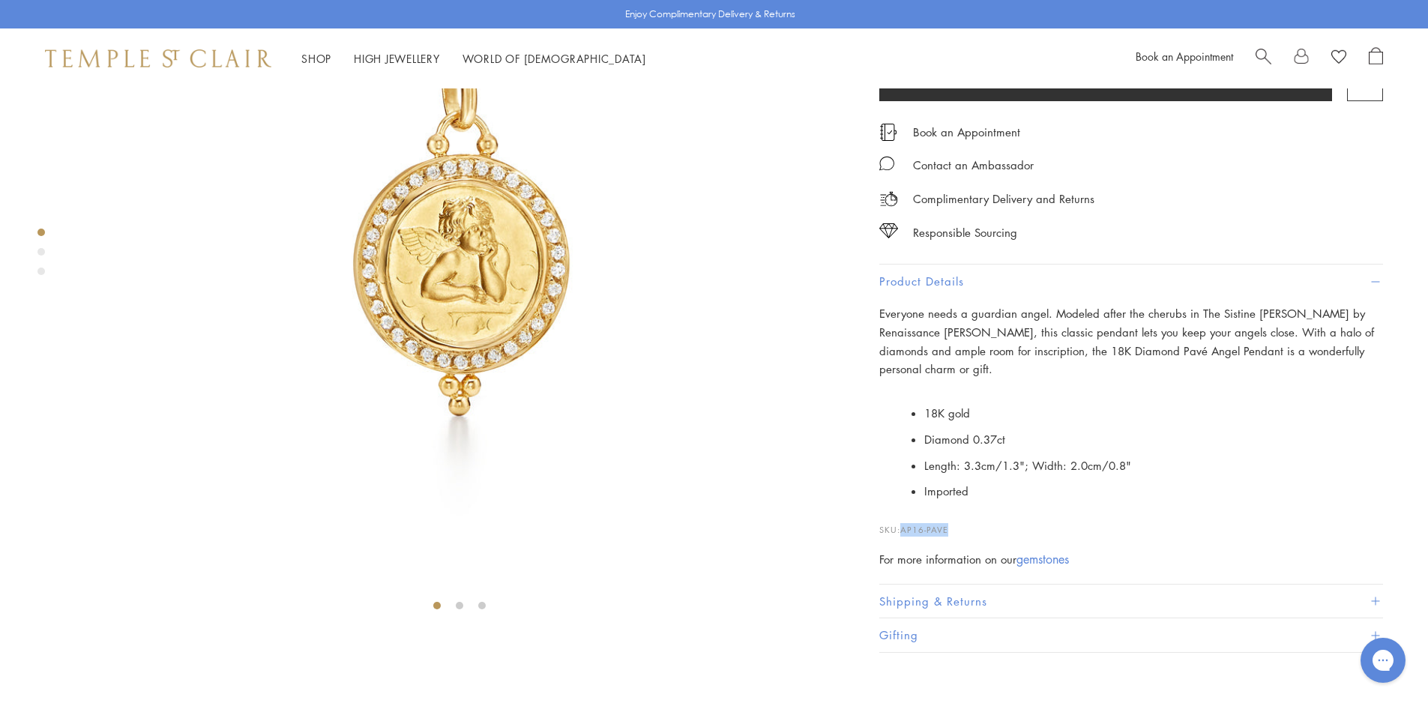
drag, startPoint x: 957, startPoint y: 591, endPoint x: 906, endPoint y: 591, distance: 51.7
click at [906, 537] on p "SKU: AP16-PAVE" at bounding box center [1131, 522] width 504 height 28
copy span "AP16-PAVE"
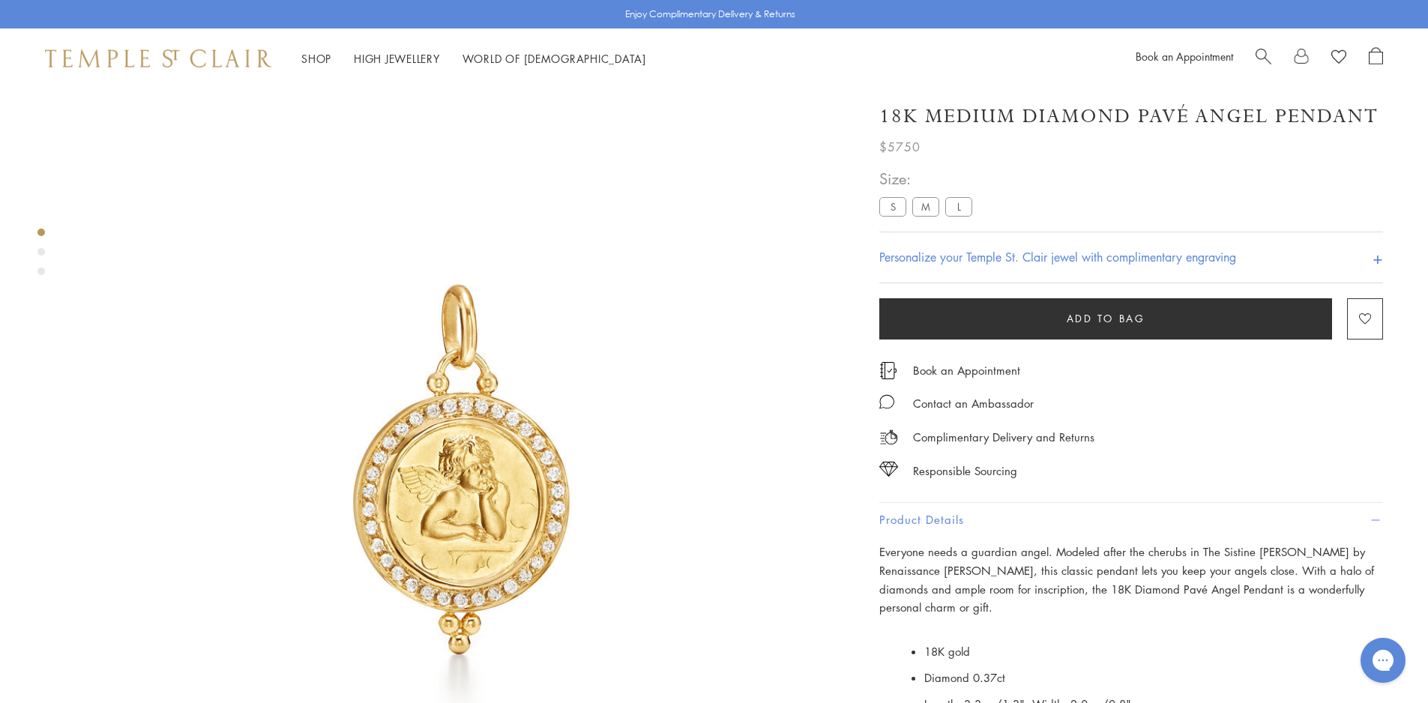
click at [959, 205] on label "L" at bounding box center [958, 206] width 27 height 19
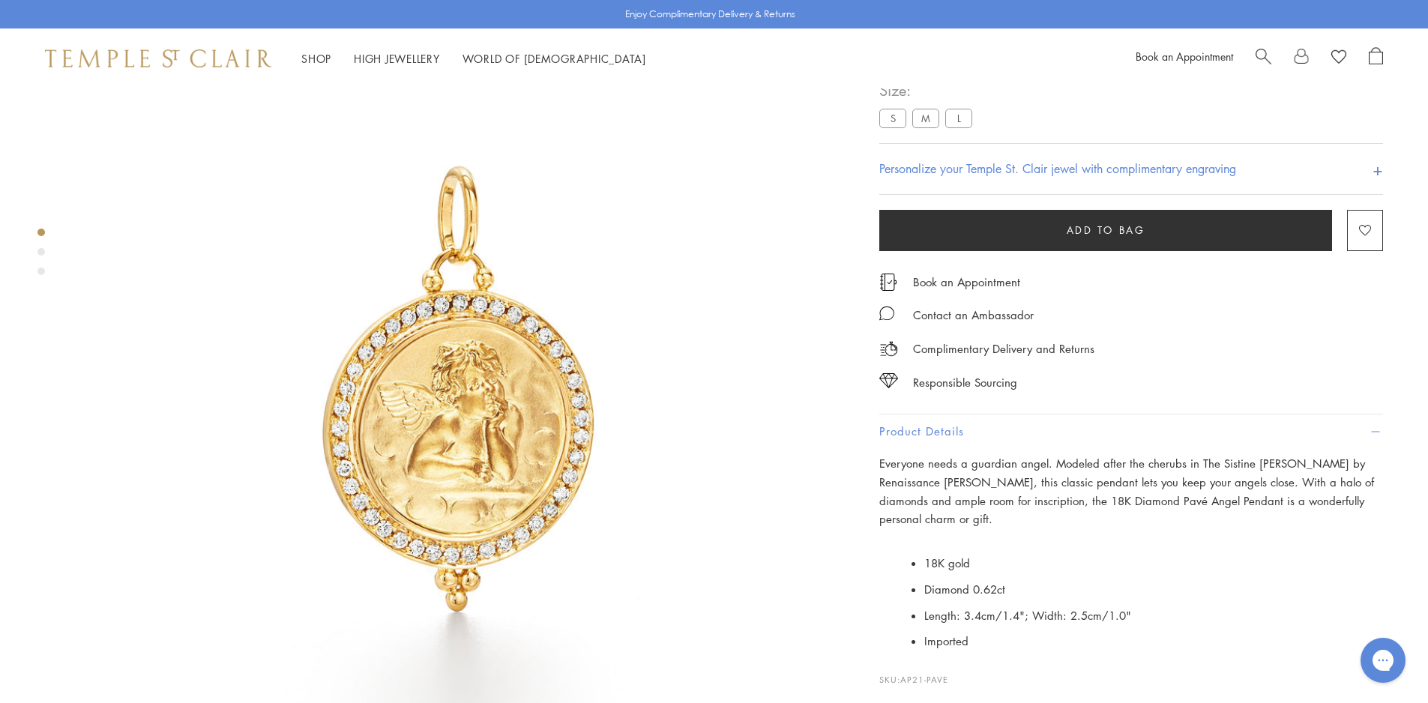
scroll to position [388, 0]
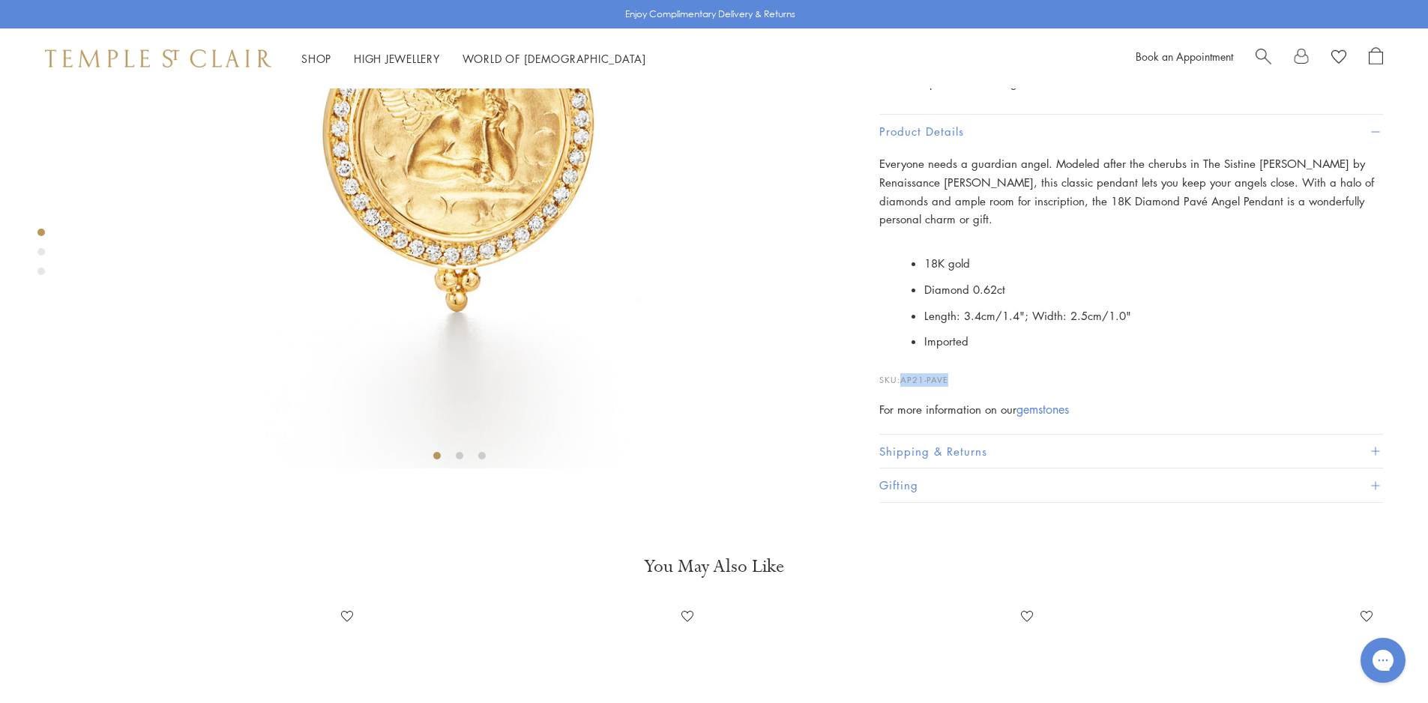
drag, startPoint x: 954, startPoint y: 591, endPoint x: 900, endPoint y: 597, distance: 53.6
click at [900, 387] on p "SKU: AP21-PAVE" at bounding box center [1131, 372] width 504 height 28
copy p "AP21-PAVE"
